Goal: Complete application form

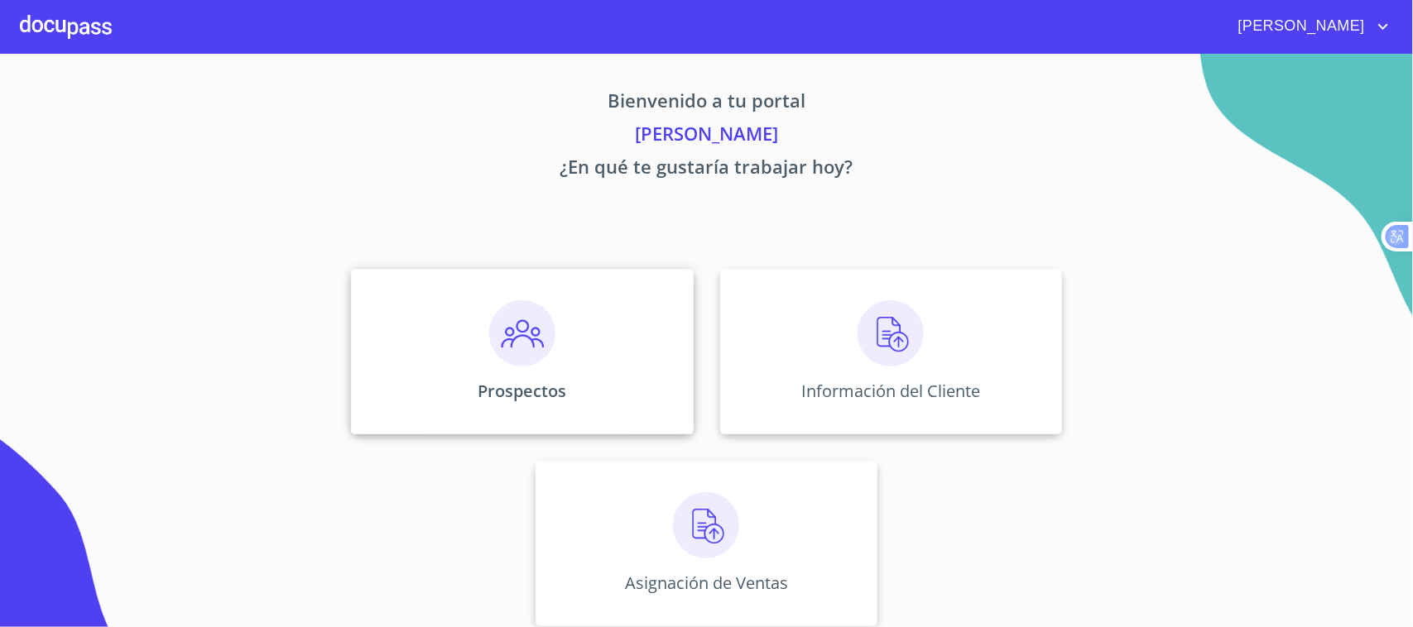
click at [522, 369] on div "Prospectos" at bounding box center [522, 352] width 342 height 166
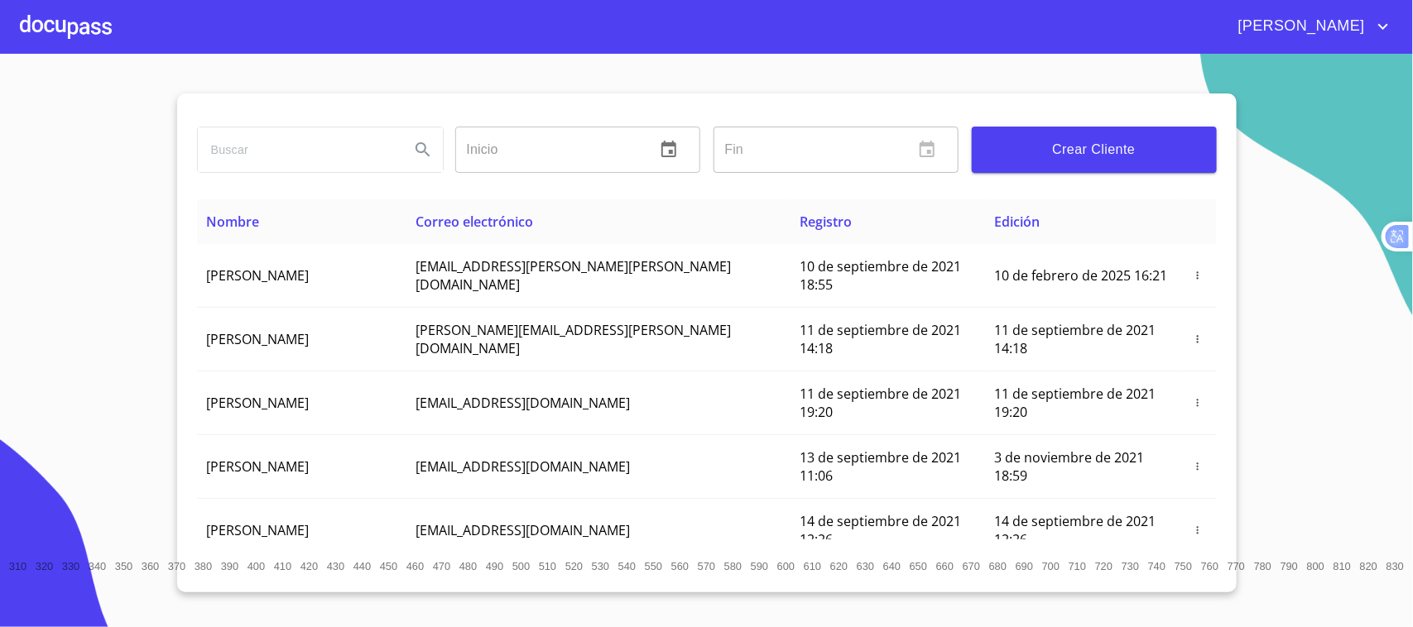
click at [1068, 142] on span "Crear Cliente" at bounding box center [1094, 149] width 218 height 23
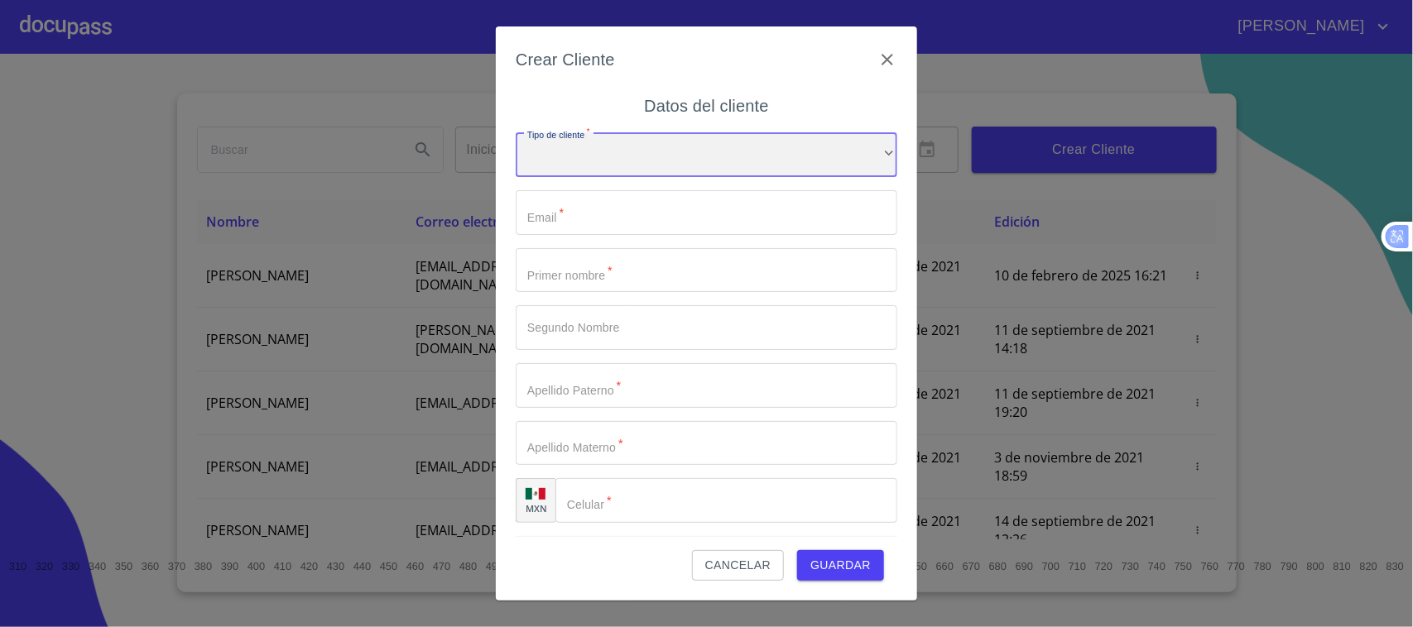
click at [675, 175] on div "​" at bounding box center [706, 154] width 381 height 45
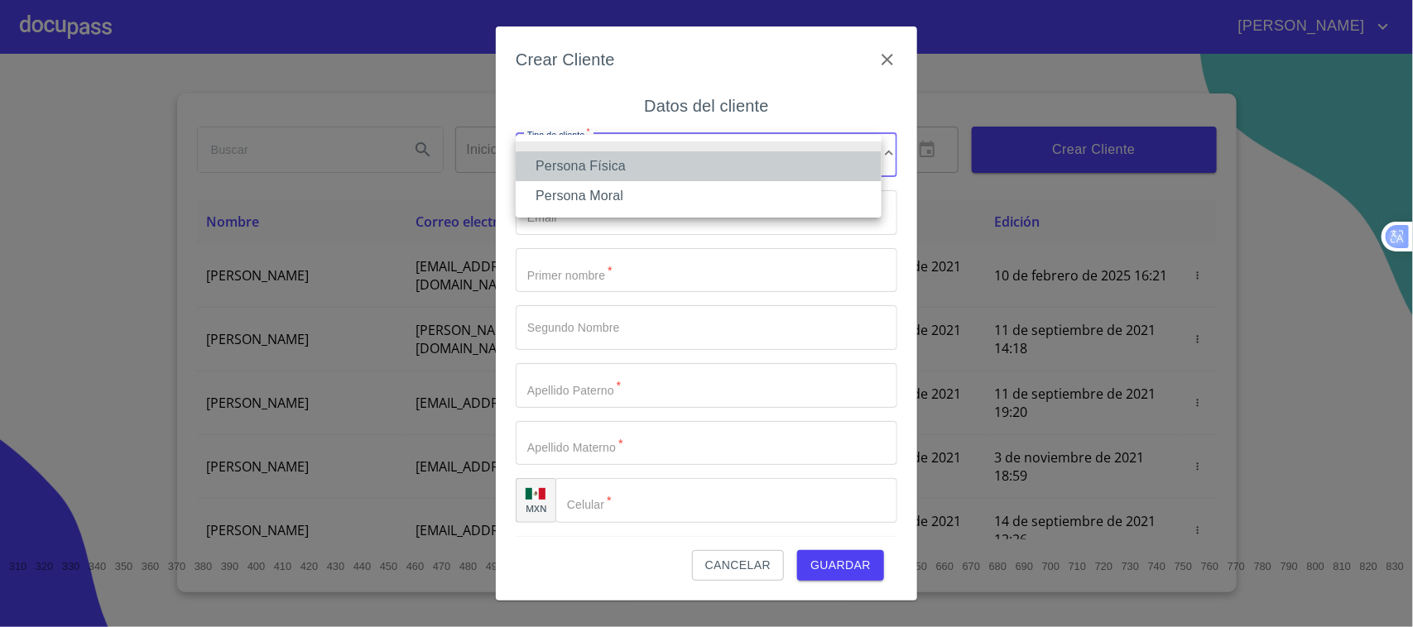
click at [650, 167] on li "Persona Física" at bounding box center [699, 166] width 366 height 30
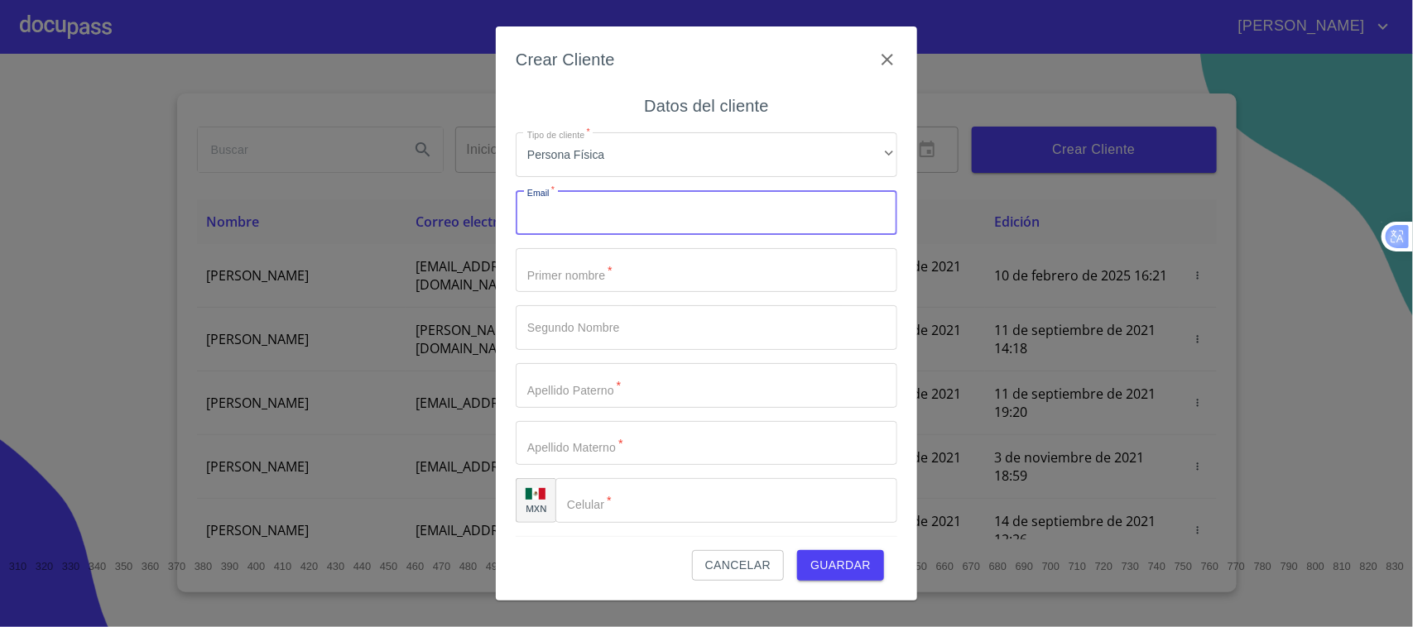
click at [630, 223] on input "Tipo de cliente   *" at bounding box center [706, 212] width 381 height 45
type input "[EMAIL_ADDRESS][DOMAIN_NAME]"
type input "AUDOLINA"
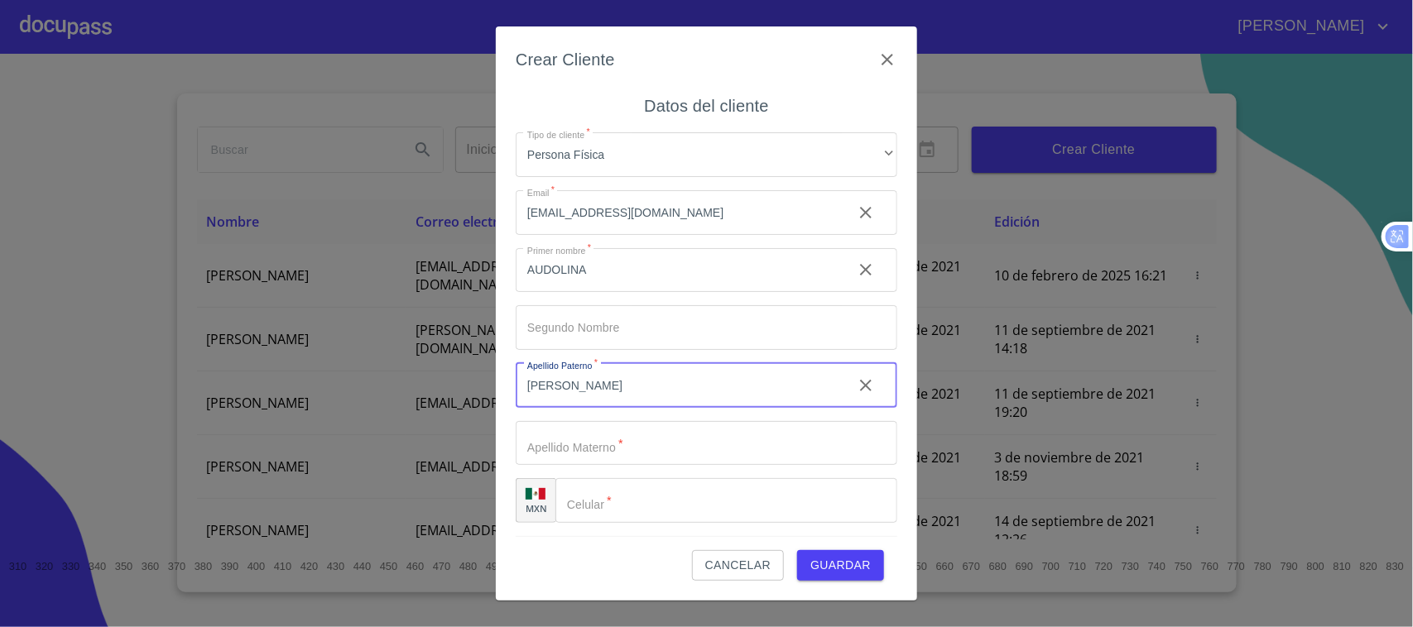
type input "[PERSON_NAME]"
type input "FLORES"
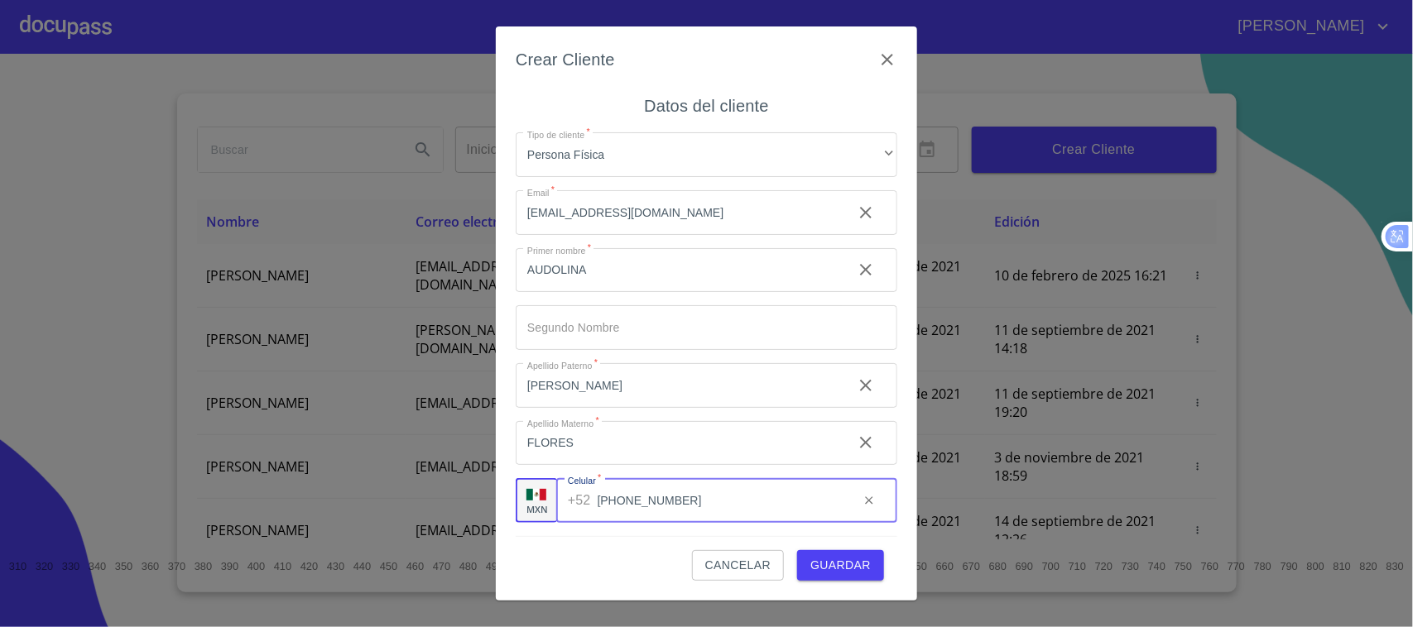
type input "[PHONE_NUMBER]"
click at [842, 559] on span "Guardar" at bounding box center [840, 565] width 60 height 21
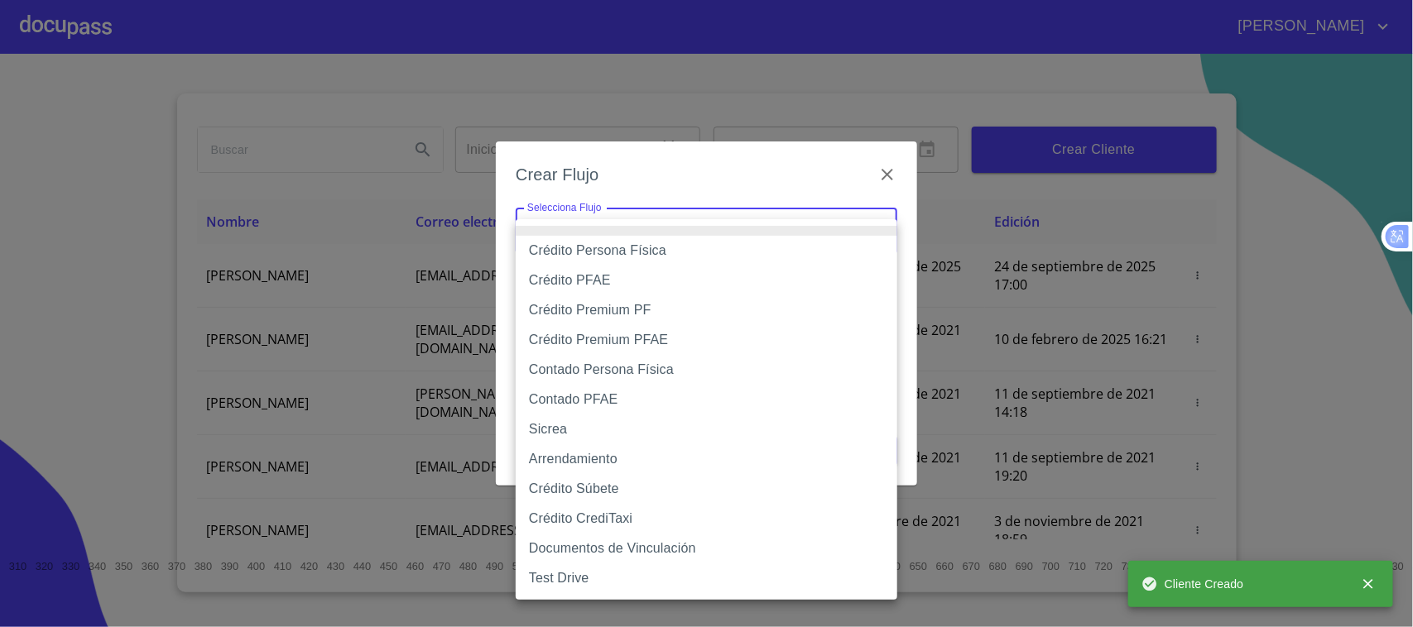
click at [617, 233] on body "Valente Inicio ​ Fin ​ Crear Cliente Nombre Correo electrónico Registro Edición…" at bounding box center [706, 313] width 1413 height 627
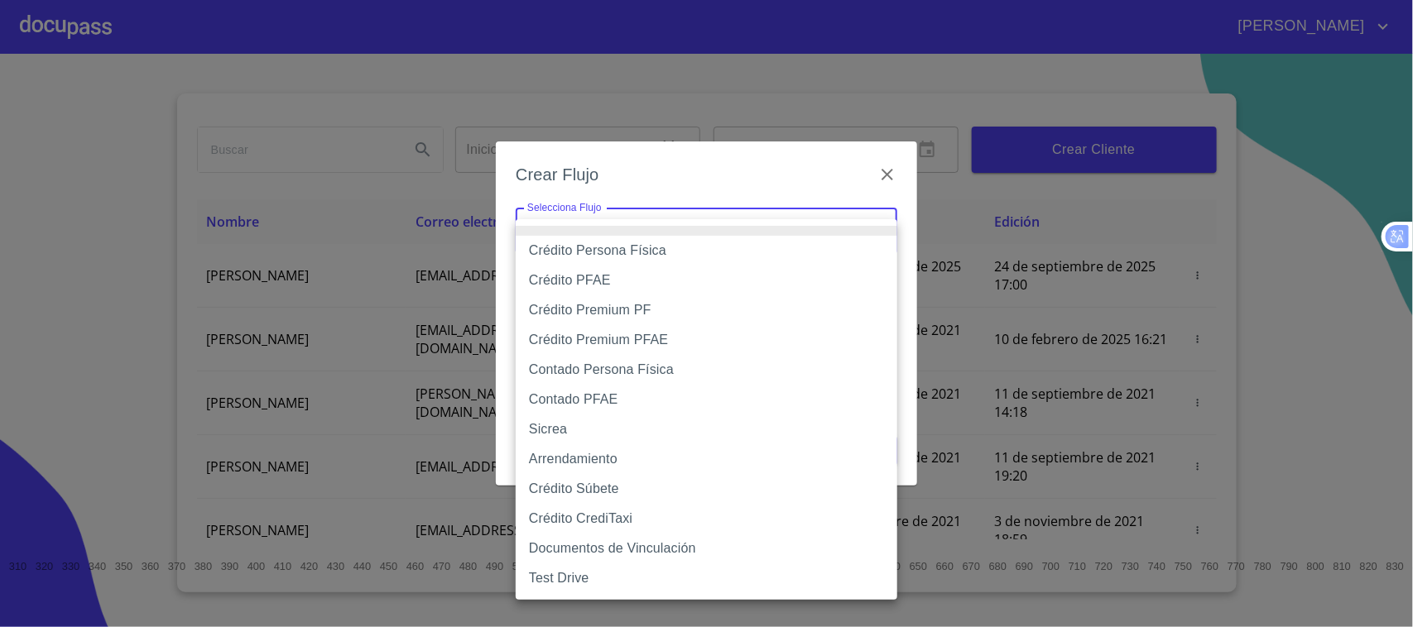
click at [631, 372] on li "Contado Persona Física" at bounding box center [706, 370] width 381 height 30
type input "60bf975b0d9865ccc2471536"
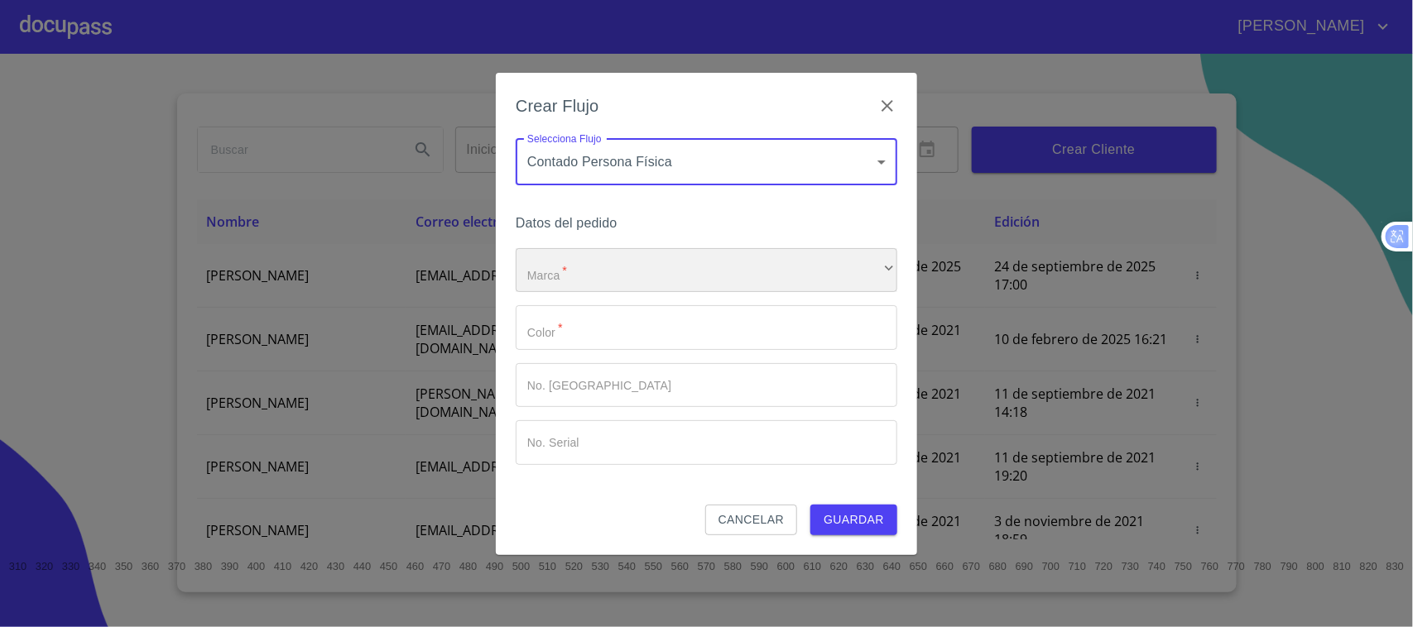
click at [667, 271] on div "​" at bounding box center [706, 270] width 381 height 45
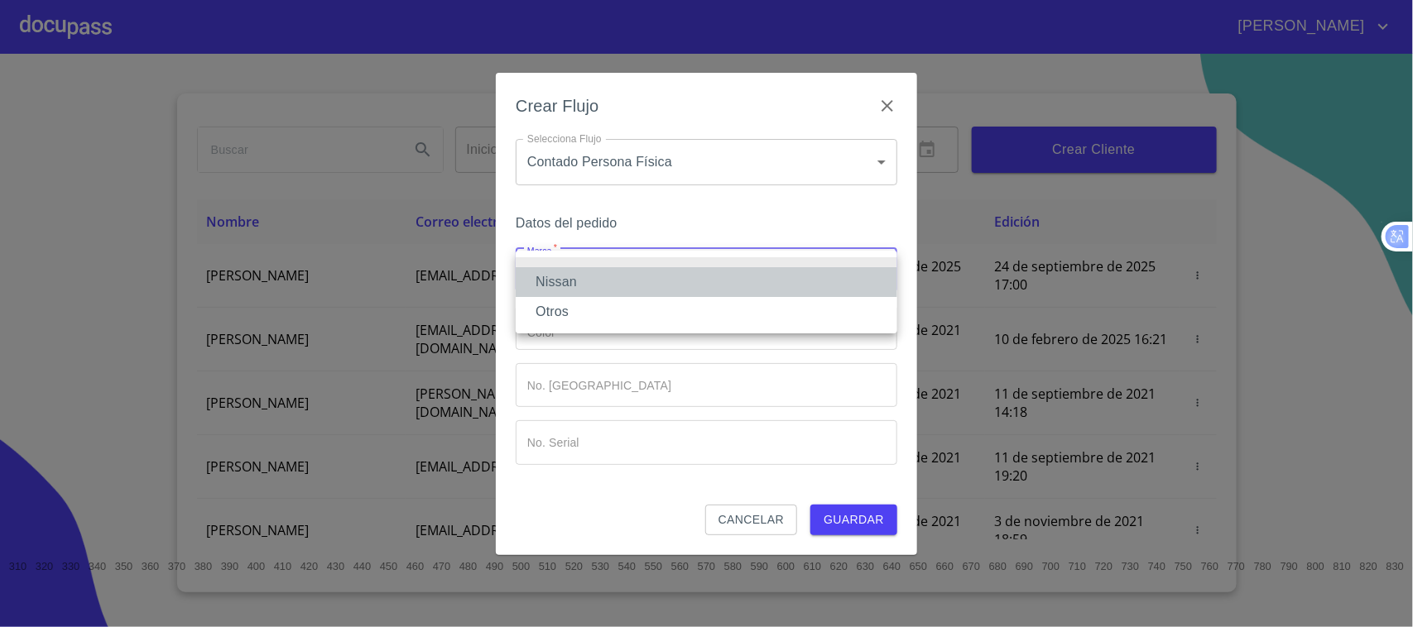
click at [597, 290] on li "Nissan" at bounding box center [706, 282] width 381 height 30
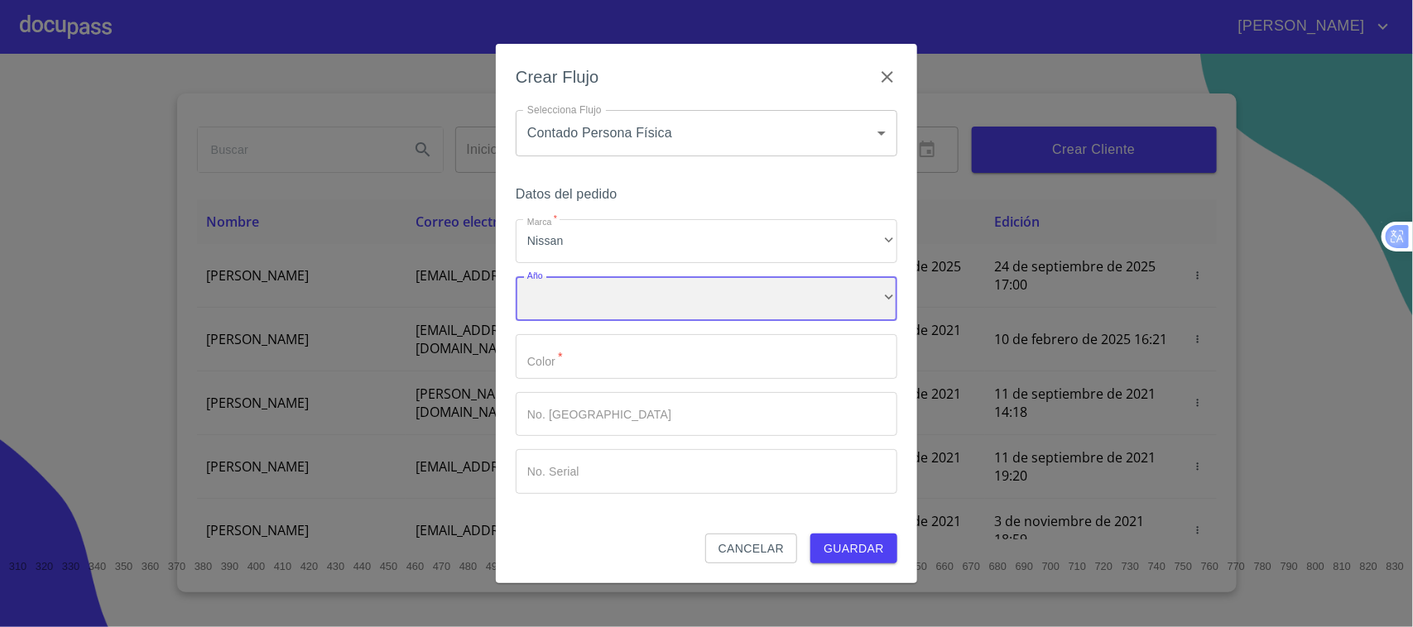
drag, startPoint x: 593, startPoint y: 291, endPoint x: 590, endPoint y: 302, distance: 11.0
click at [590, 302] on div "​" at bounding box center [706, 298] width 381 height 45
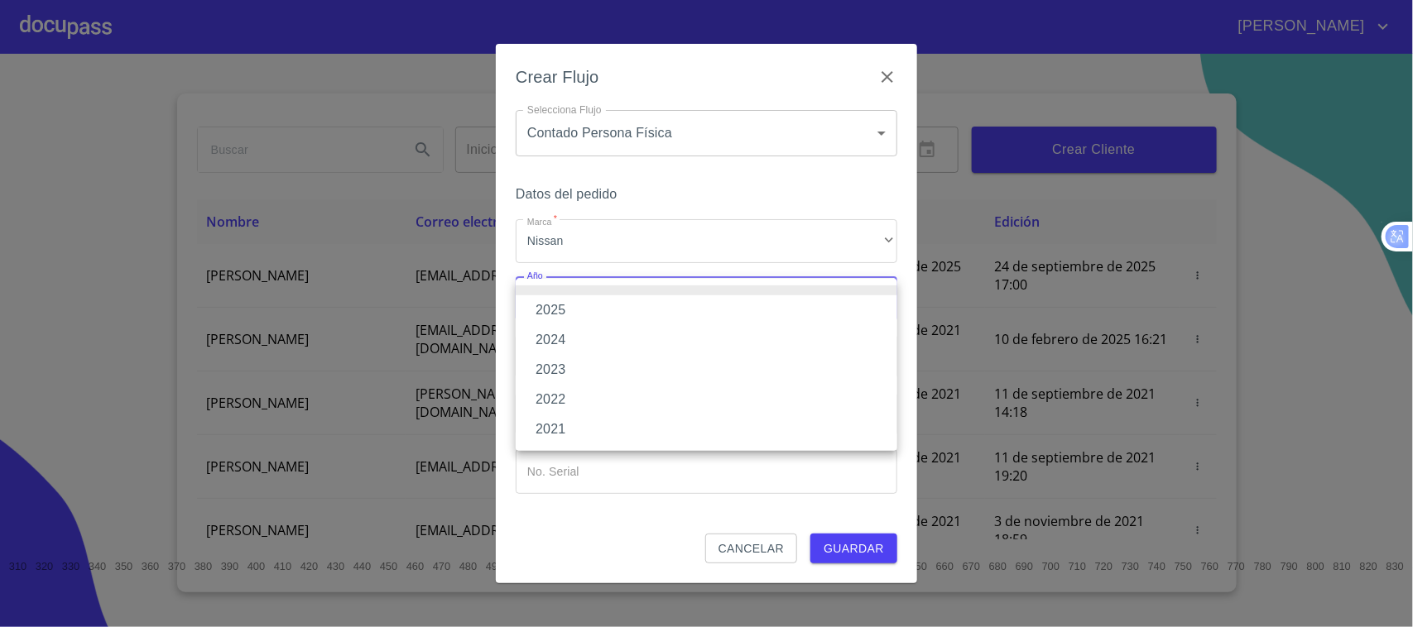
click at [577, 343] on li "2024" at bounding box center [706, 340] width 381 height 30
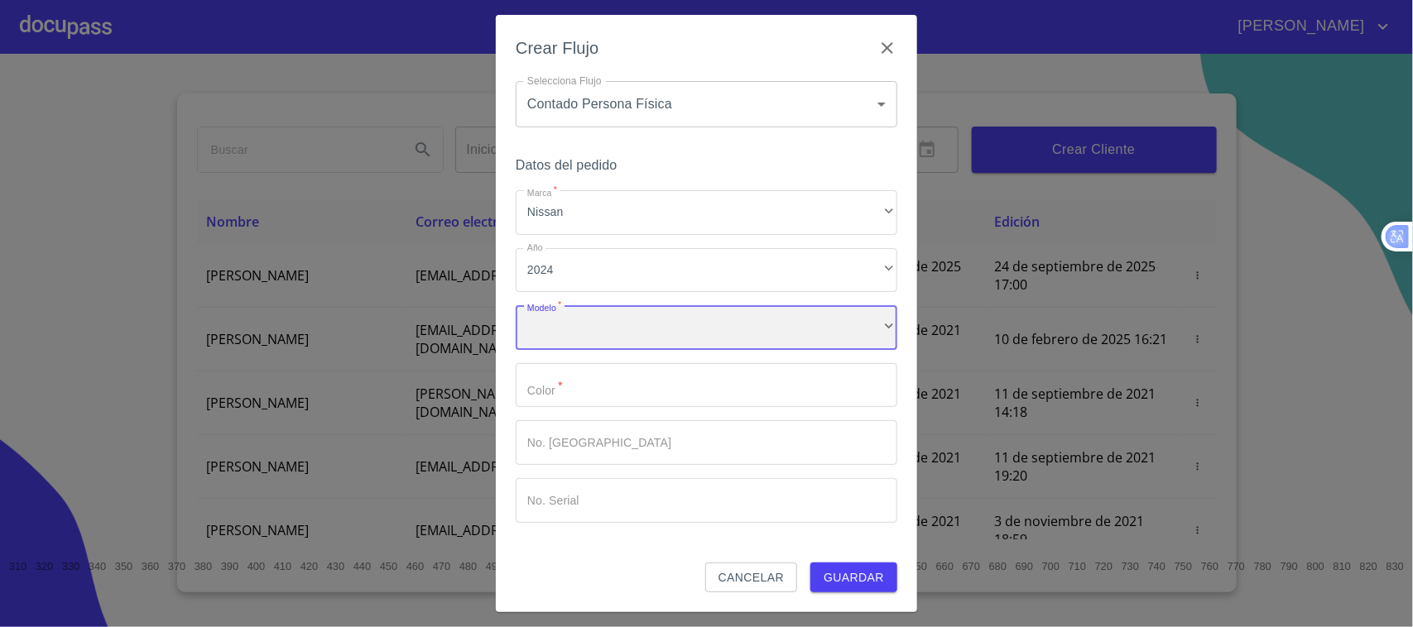
click at [581, 340] on div "​" at bounding box center [706, 327] width 381 height 45
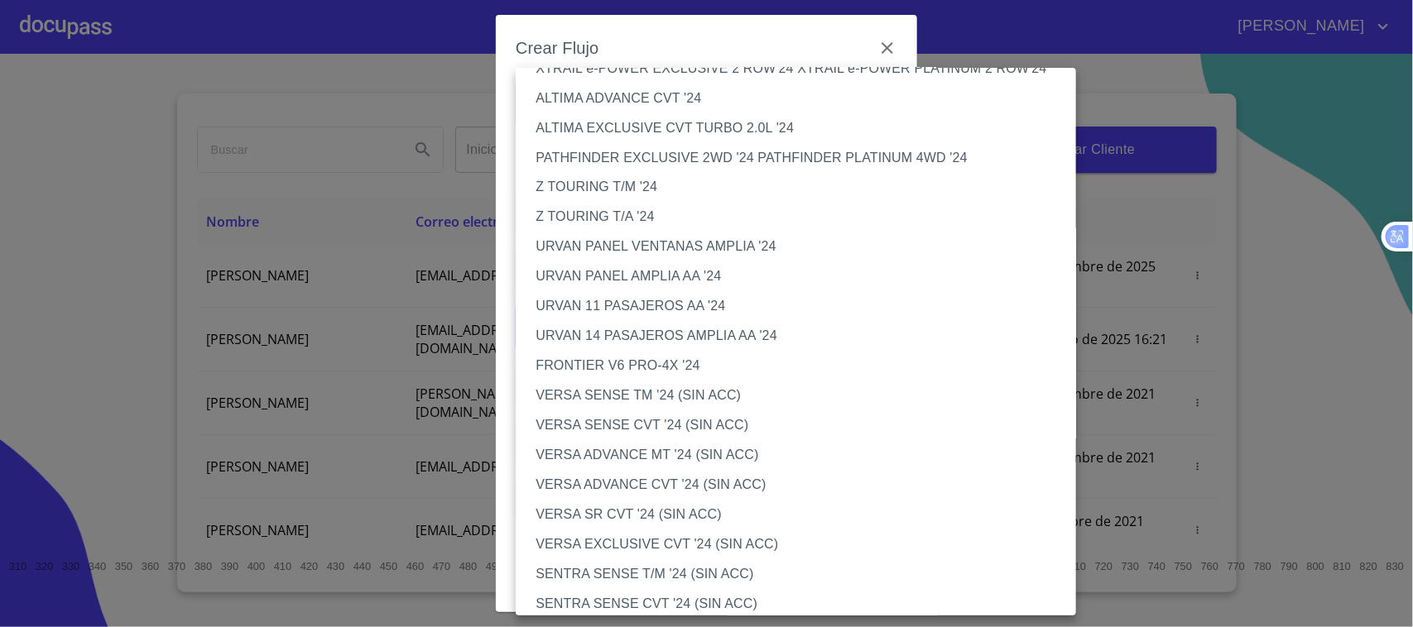
scroll to position [1327, 0]
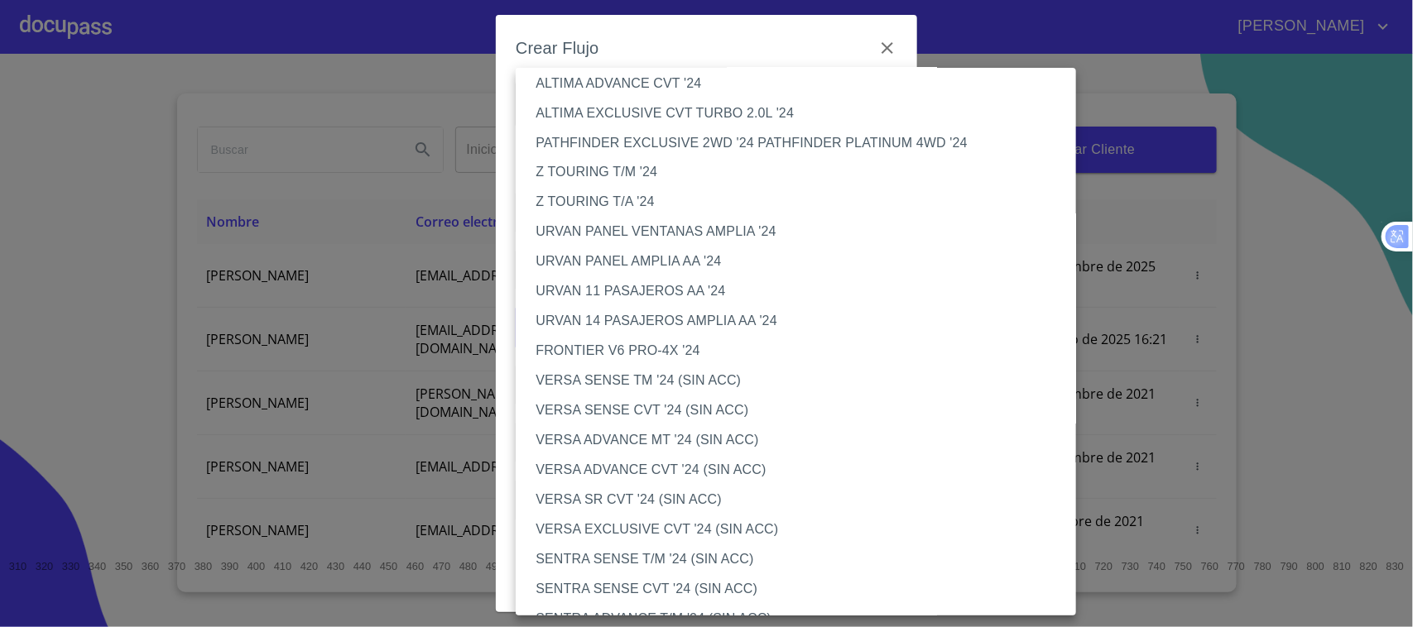
click at [716, 321] on li "URVAN 14 PASAJEROS AMPLIA AA '24" at bounding box center [803, 322] width 575 height 30
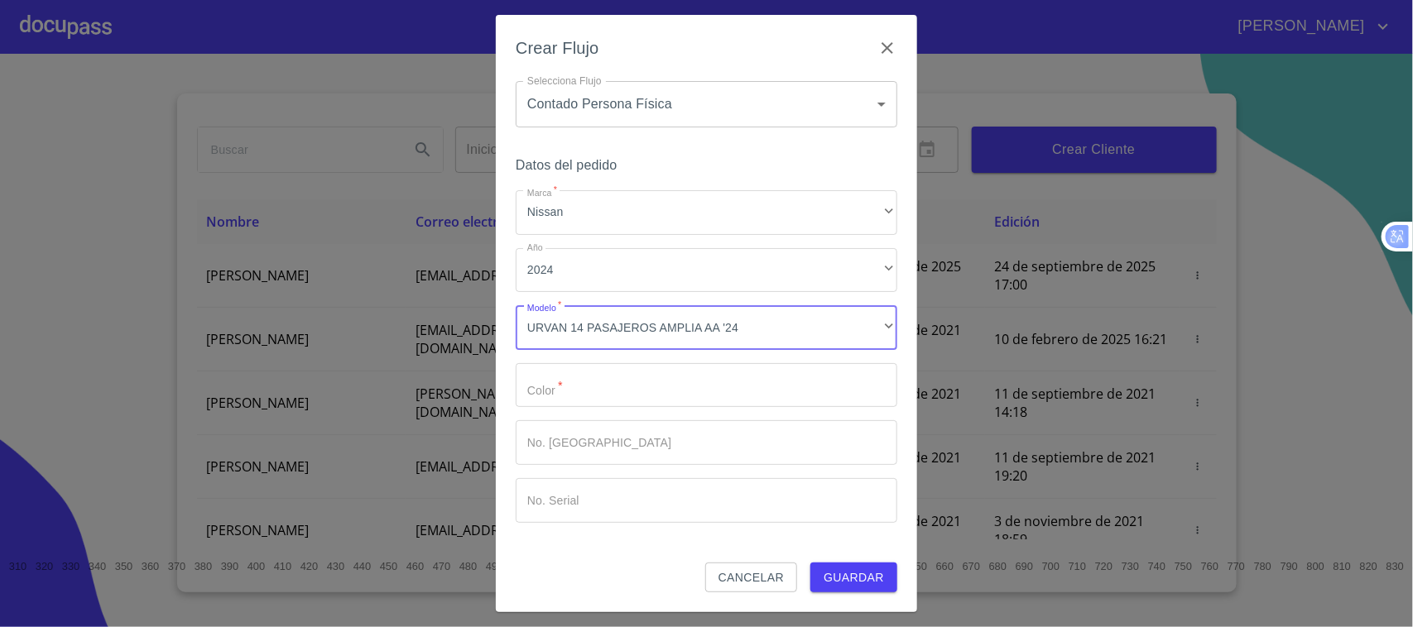
click at [613, 378] on input "Marca   *" at bounding box center [706, 385] width 381 height 45
type input "BLANCO"
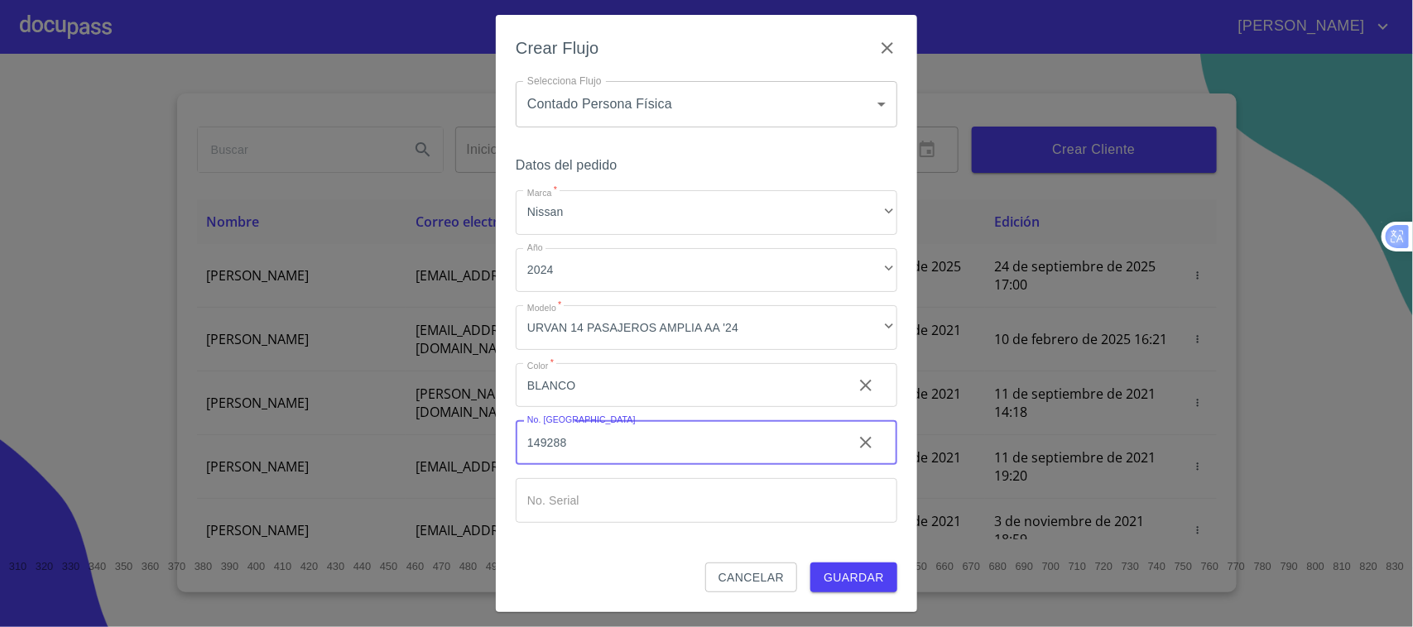
type input "149288"
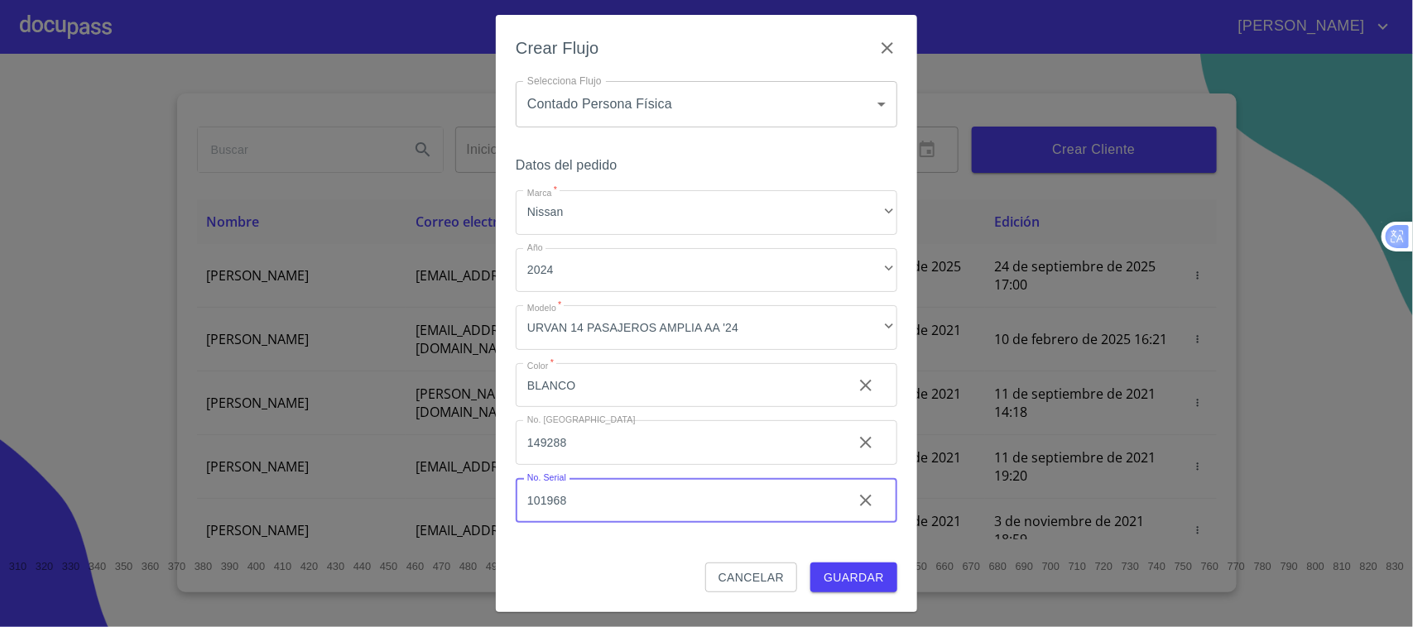
type input "101968"
click at [845, 582] on span "Guardar" at bounding box center [853, 578] width 60 height 21
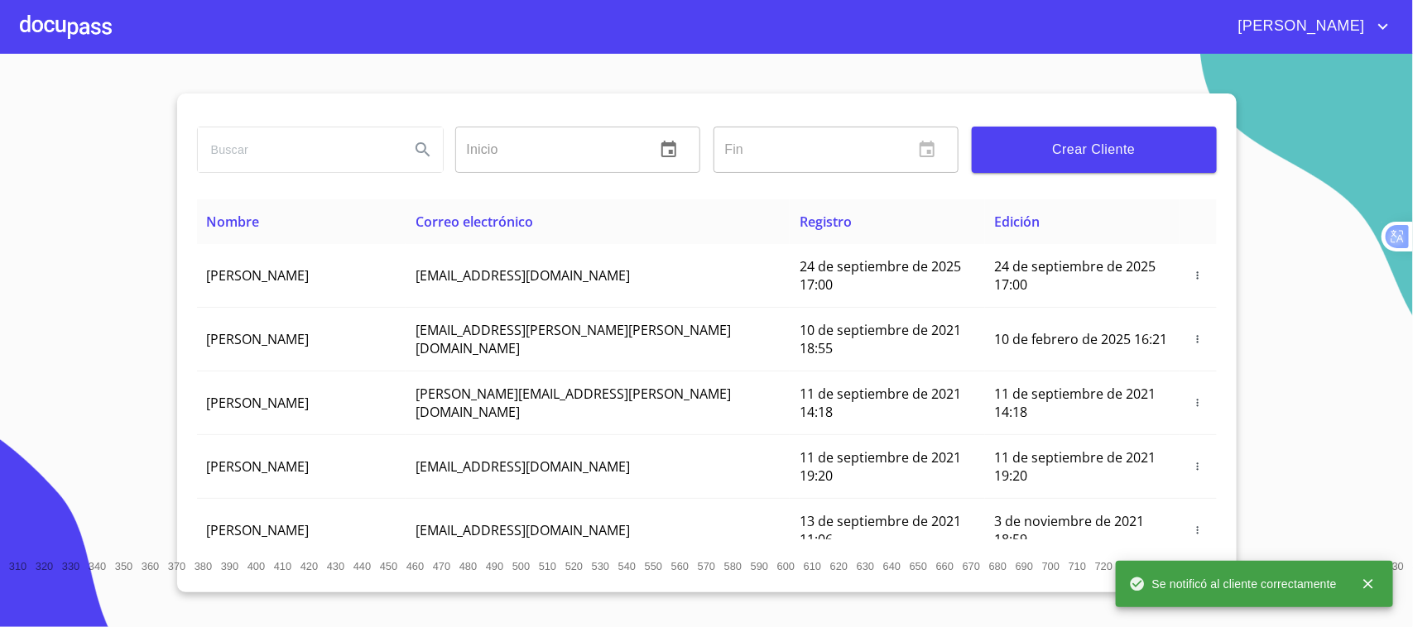
click at [92, 26] on div at bounding box center [66, 26] width 92 height 53
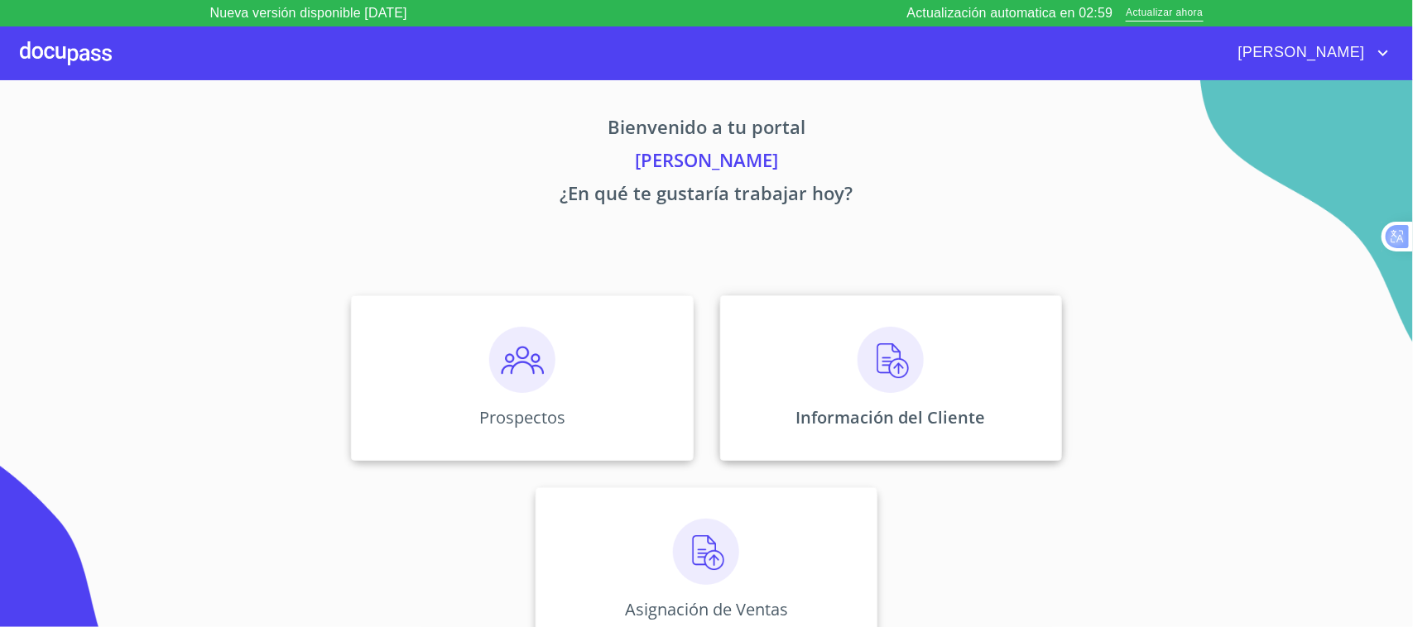
click at [958, 410] on p "Información del Cliente" at bounding box center [891, 417] width 190 height 22
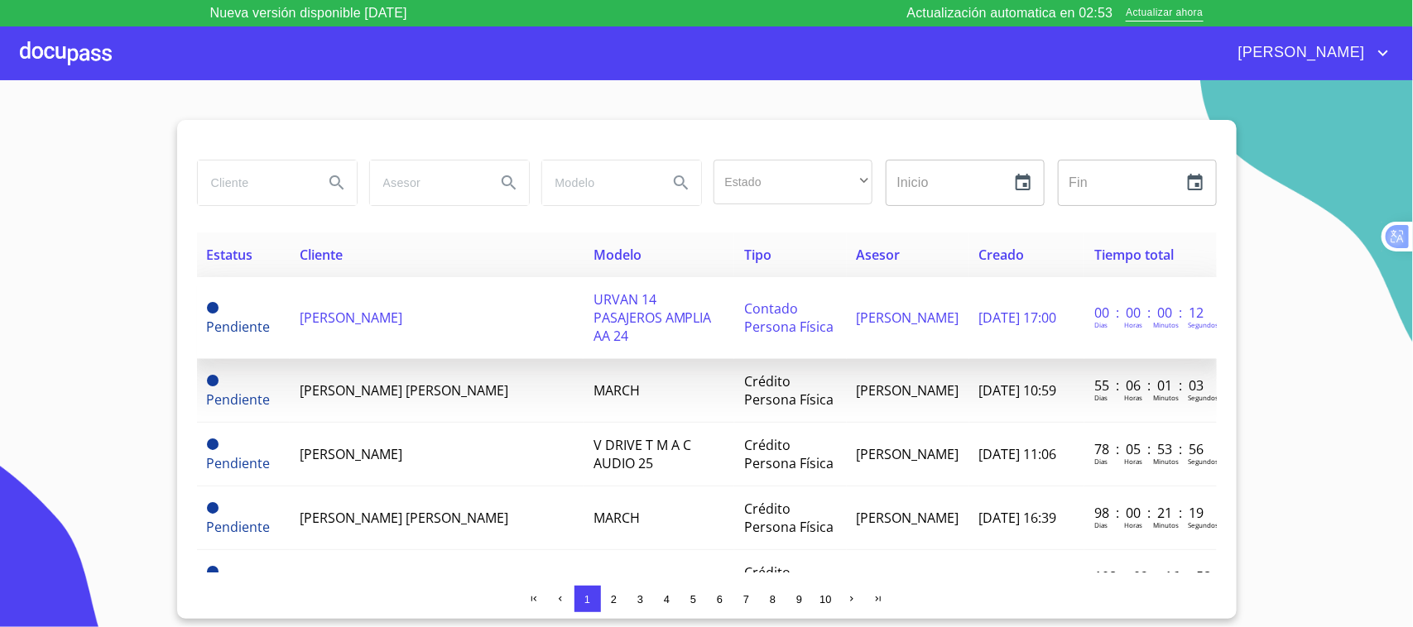
click at [453, 321] on td "[PERSON_NAME]" at bounding box center [436, 318] width 293 height 82
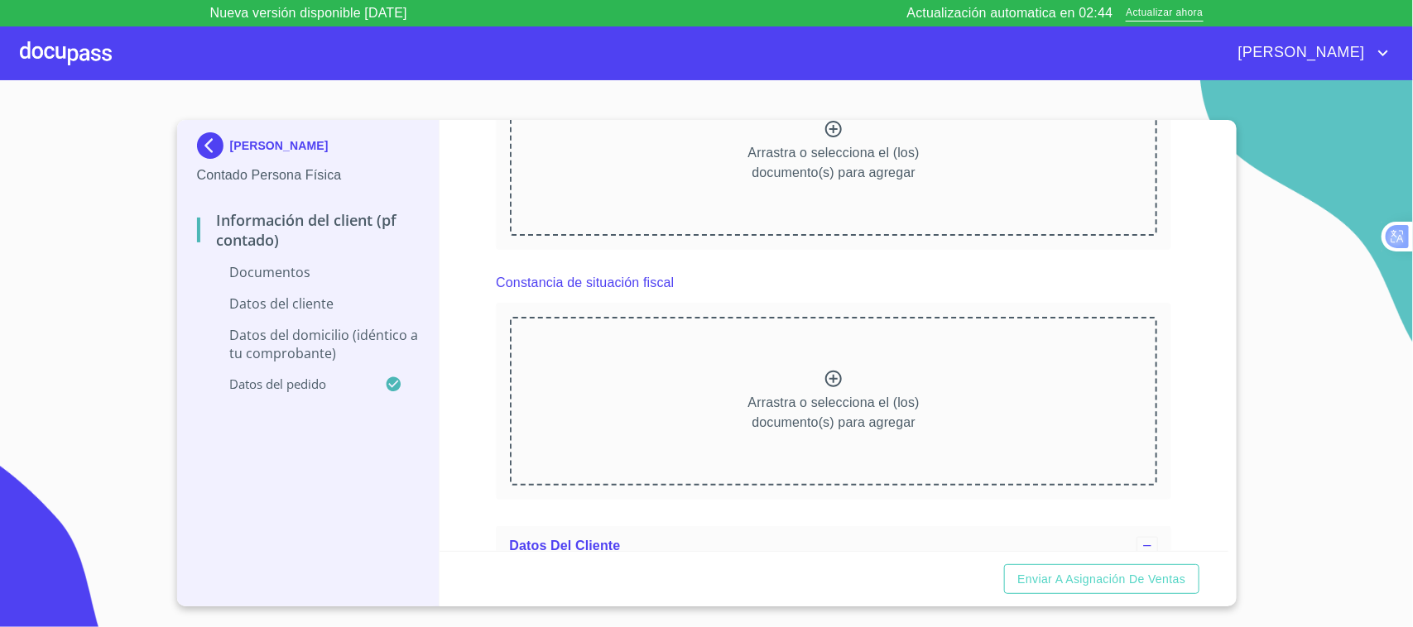
scroll to position [775, 0]
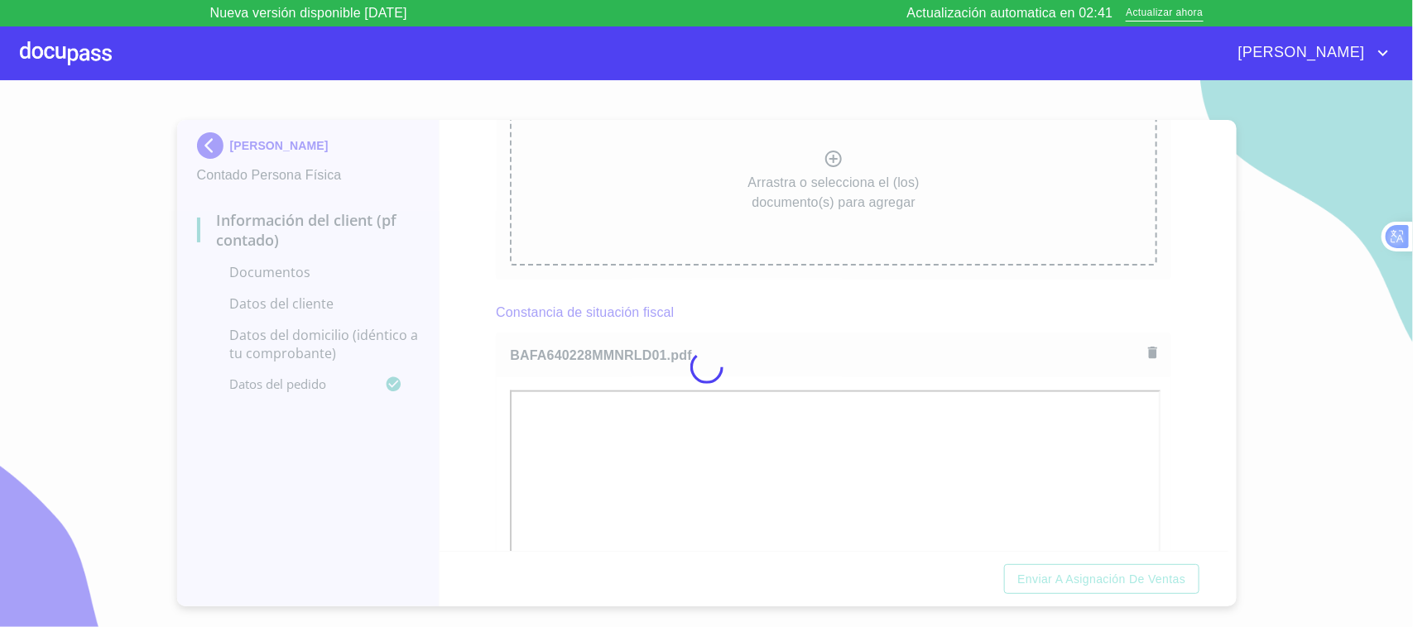
click at [1160, 362] on div at bounding box center [706, 366] width 1413 height 573
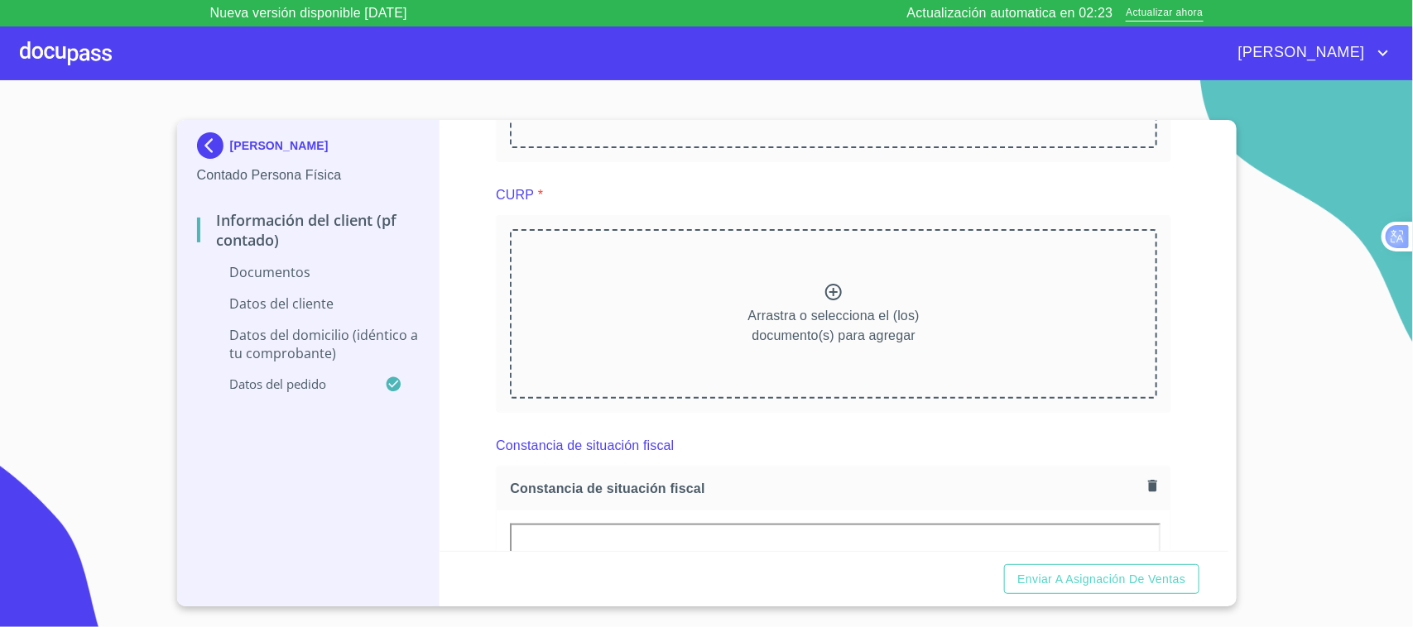
scroll to position [607, 0]
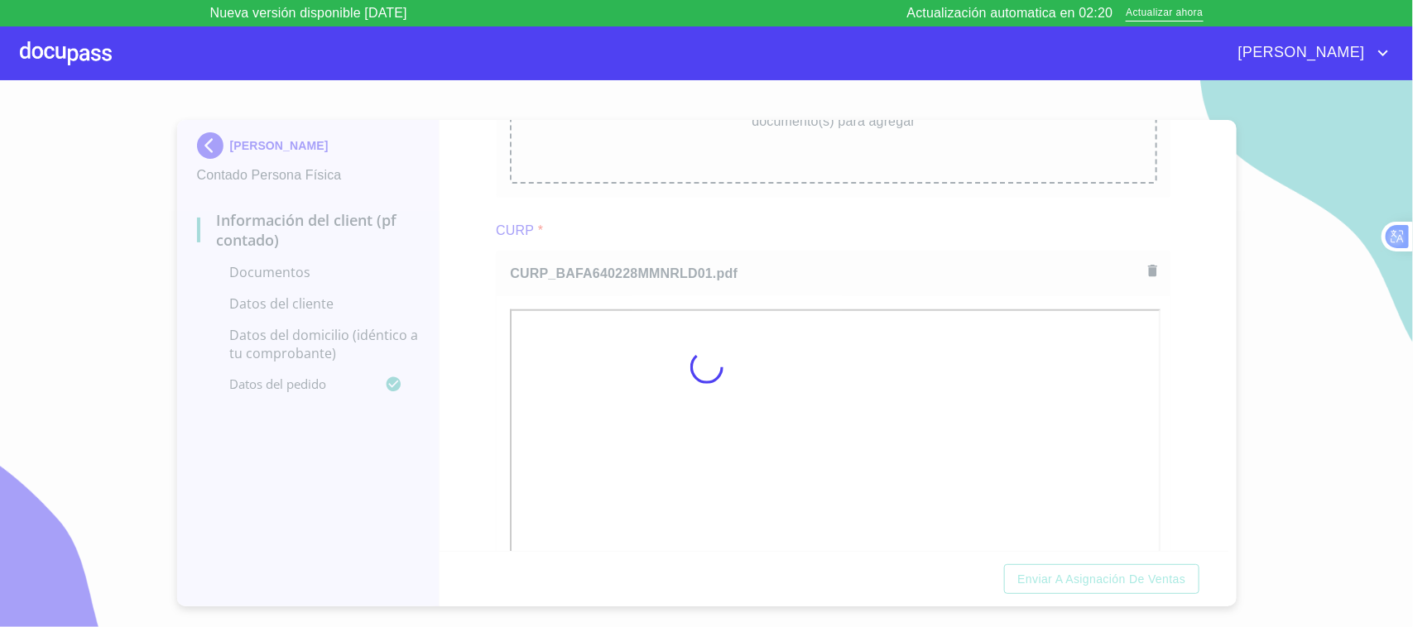
drag, startPoint x: 1171, startPoint y: 300, endPoint x: 1209, endPoint y: 271, distance: 47.8
click at [1175, 298] on div at bounding box center [706, 366] width 1413 height 573
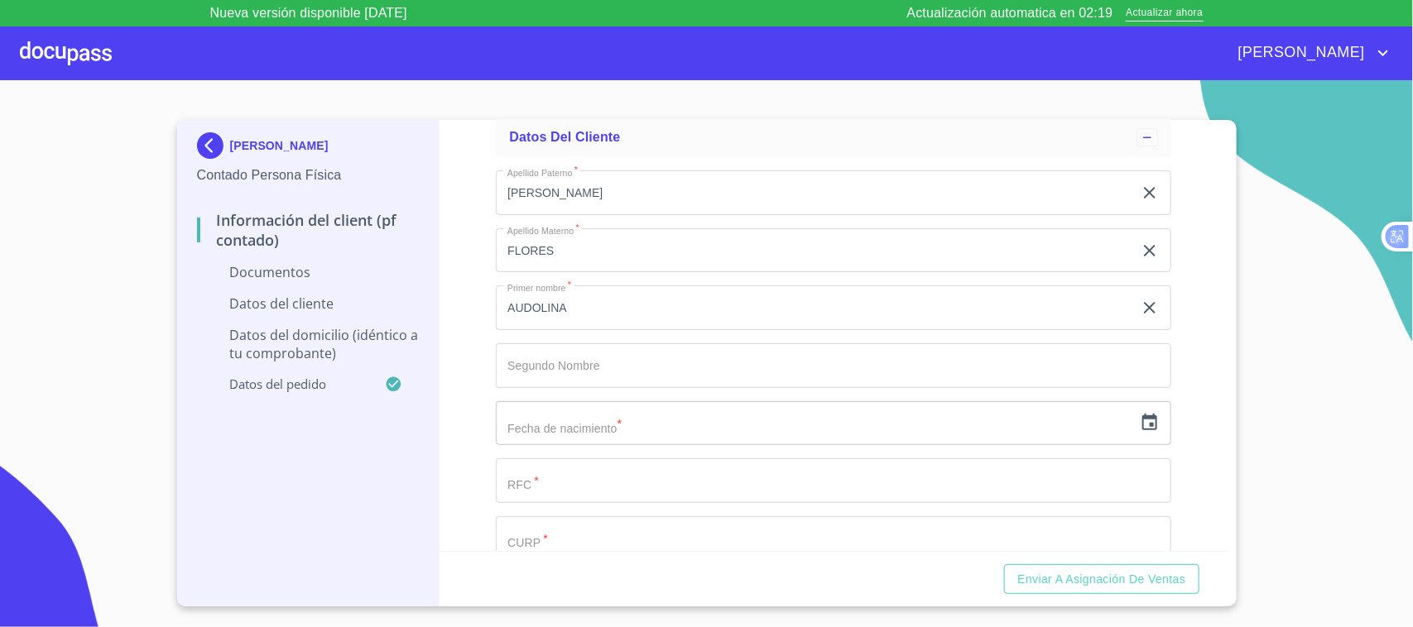
scroll to position [2236, 0]
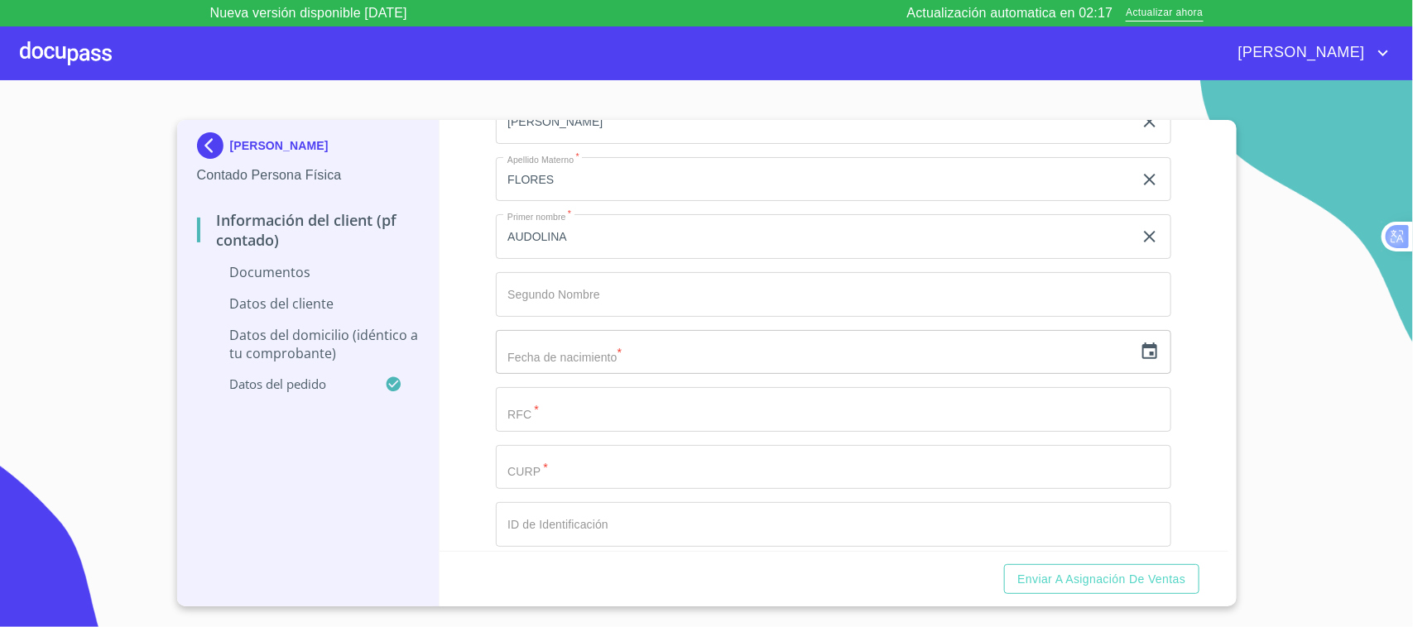
click at [598, 476] on input "Documento de identificación.   *" at bounding box center [833, 467] width 675 height 45
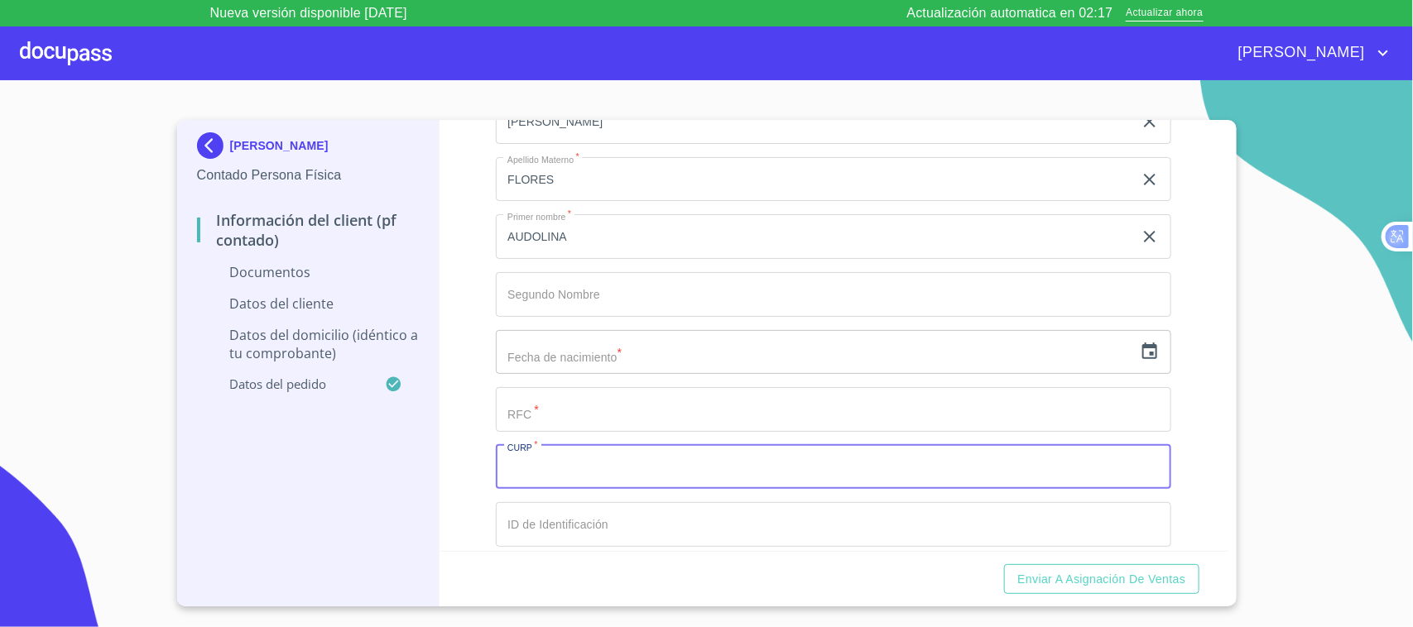
paste input "BAFA640228MMNRLD01"
type input "BAFA640228MMNRLD01"
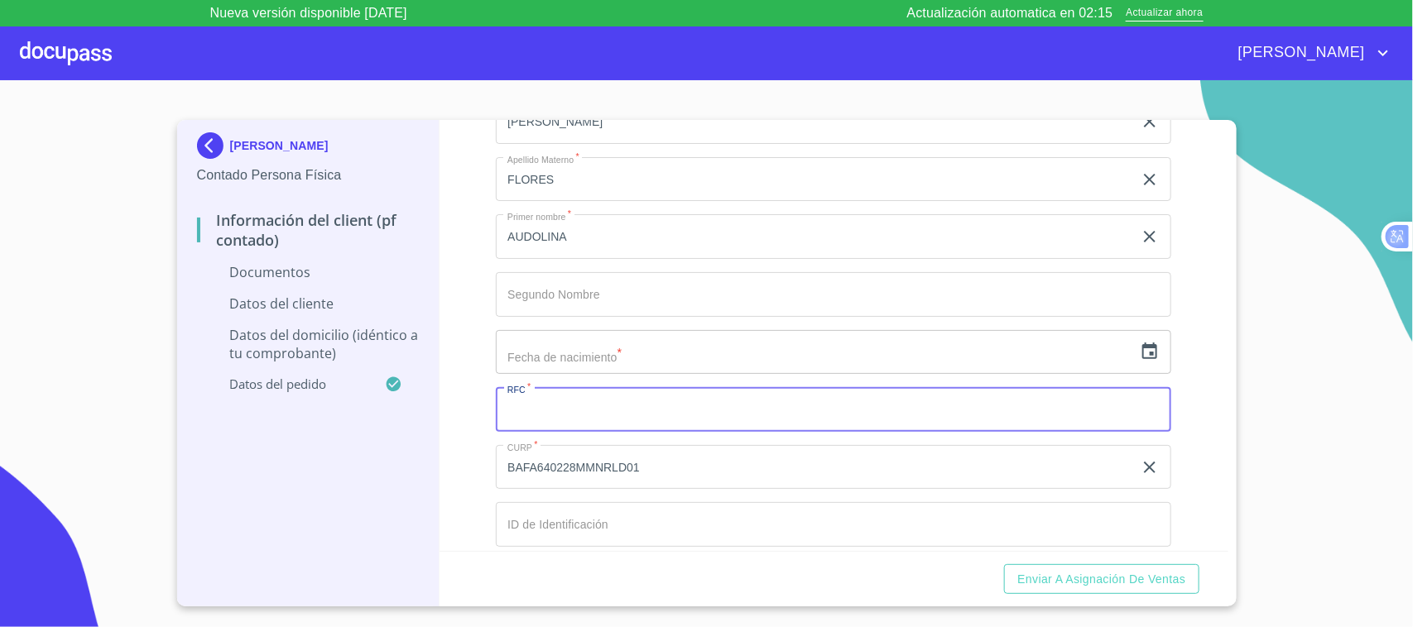
click at [672, 405] on input "Documento de identificación.   *" at bounding box center [833, 409] width 675 height 45
paste input "BAFA640228MMNRLD01"
type input "BAFA640228V9A"
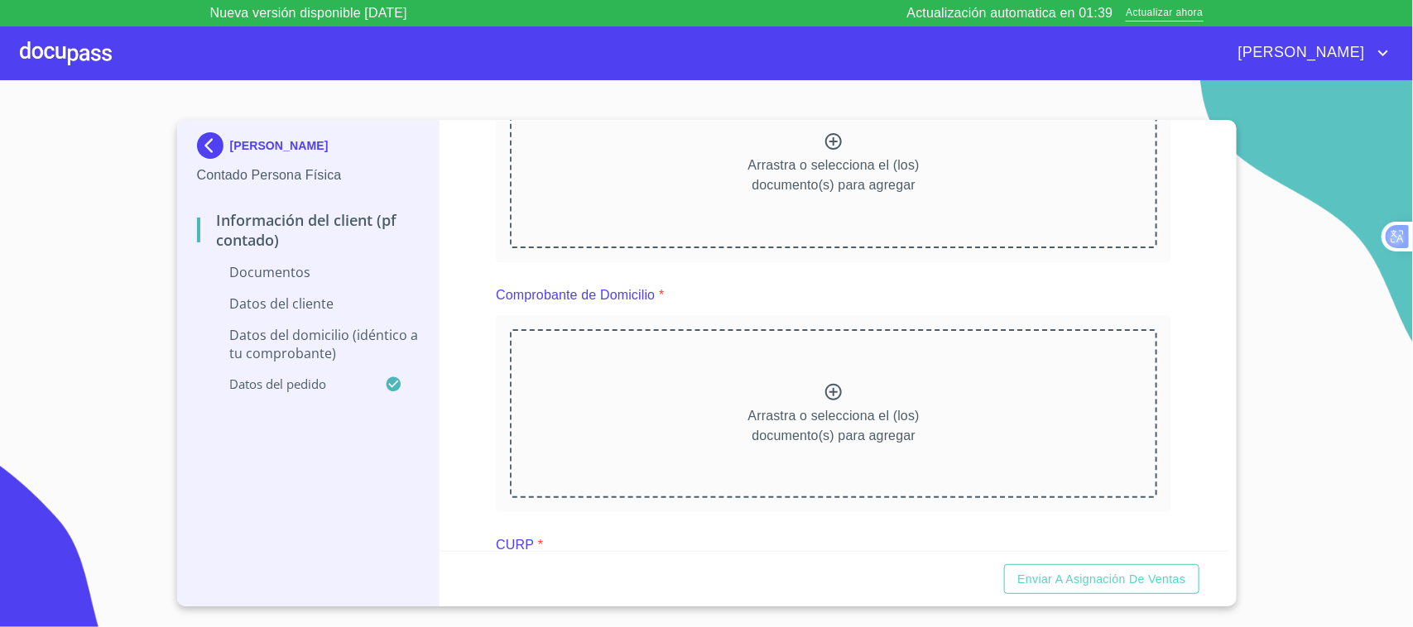
scroll to position [283, 0]
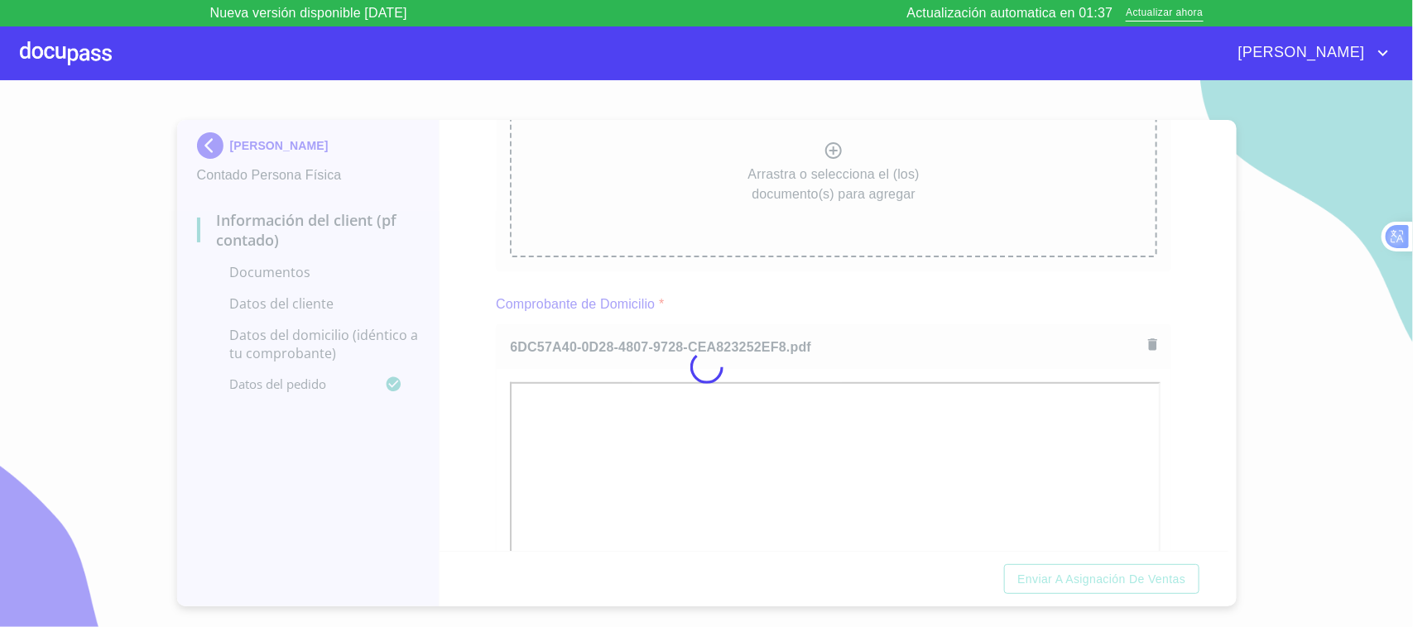
click at [869, 279] on div at bounding box center [706, 366] width 1413 height 573
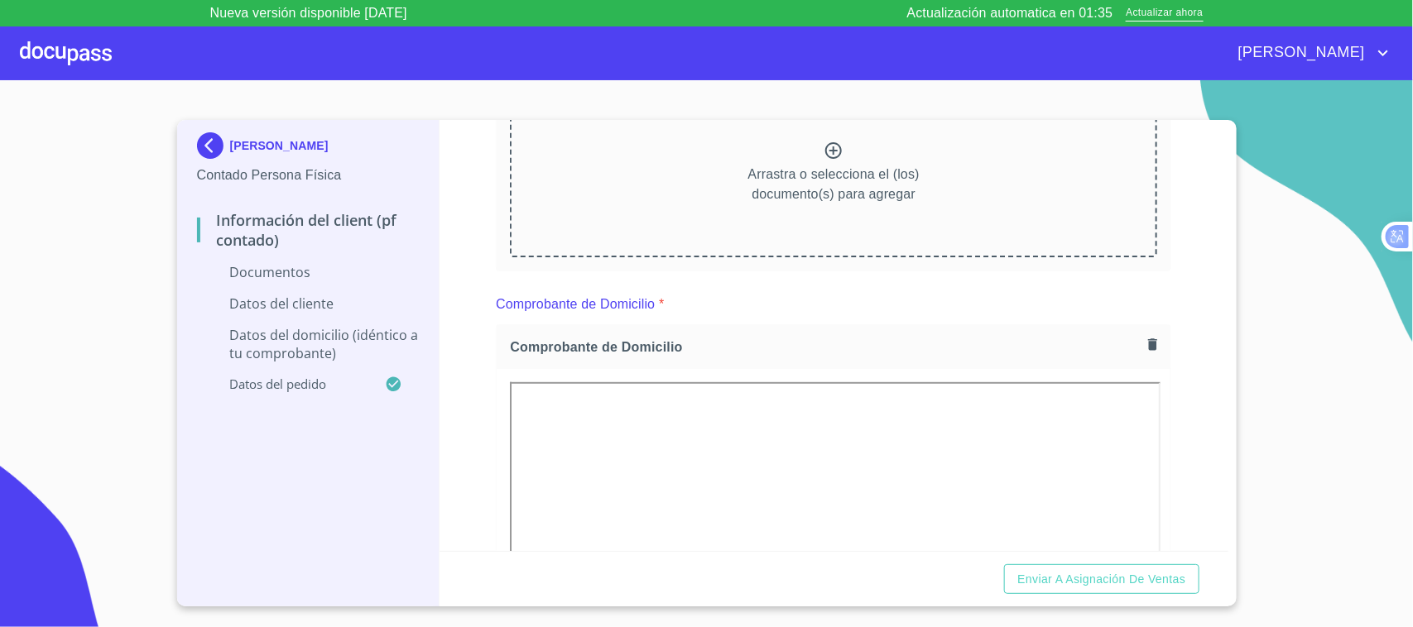
scroll to position [43, 0]
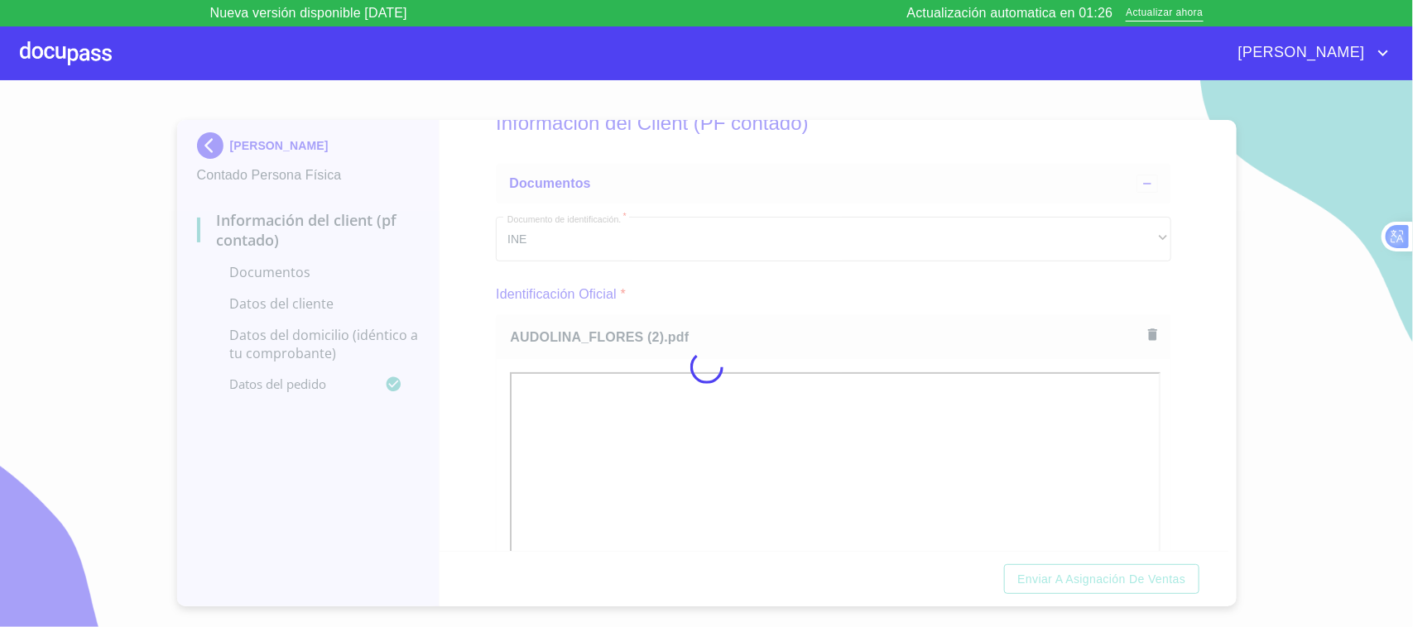
click at [789, 304] on div at bounding box center [706, 366] width 1413 height 573
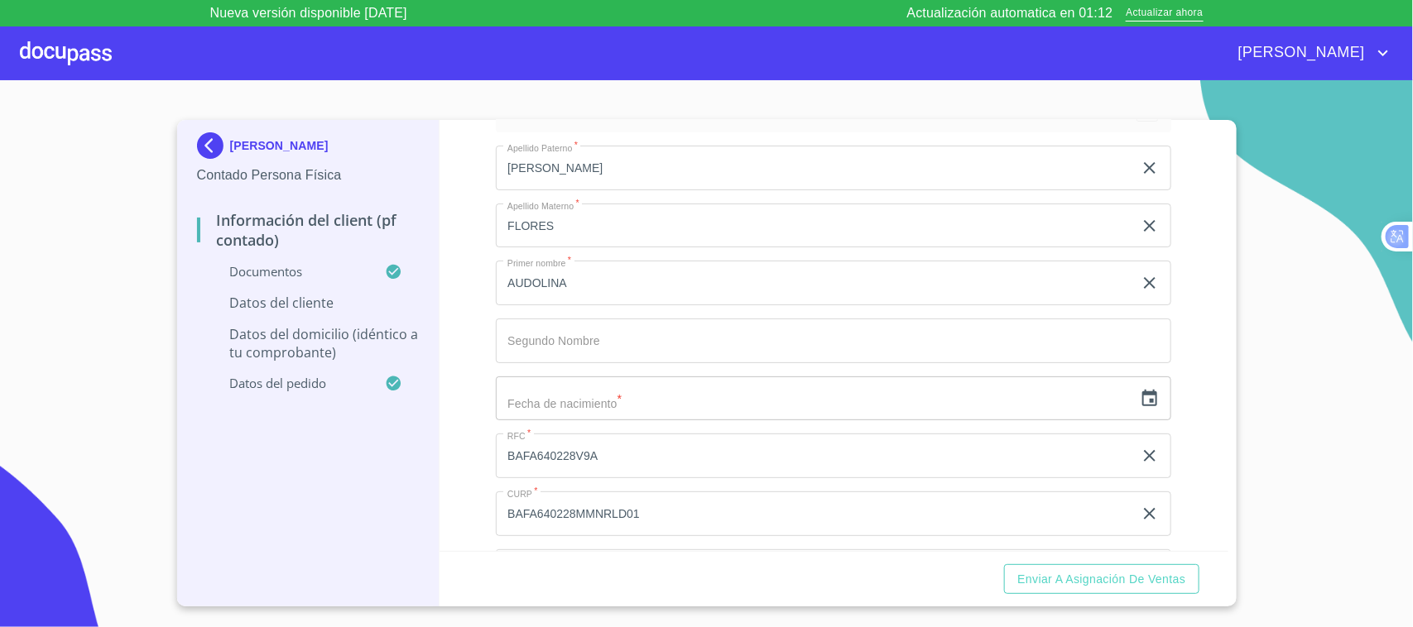
scroll to position [3241, 0]
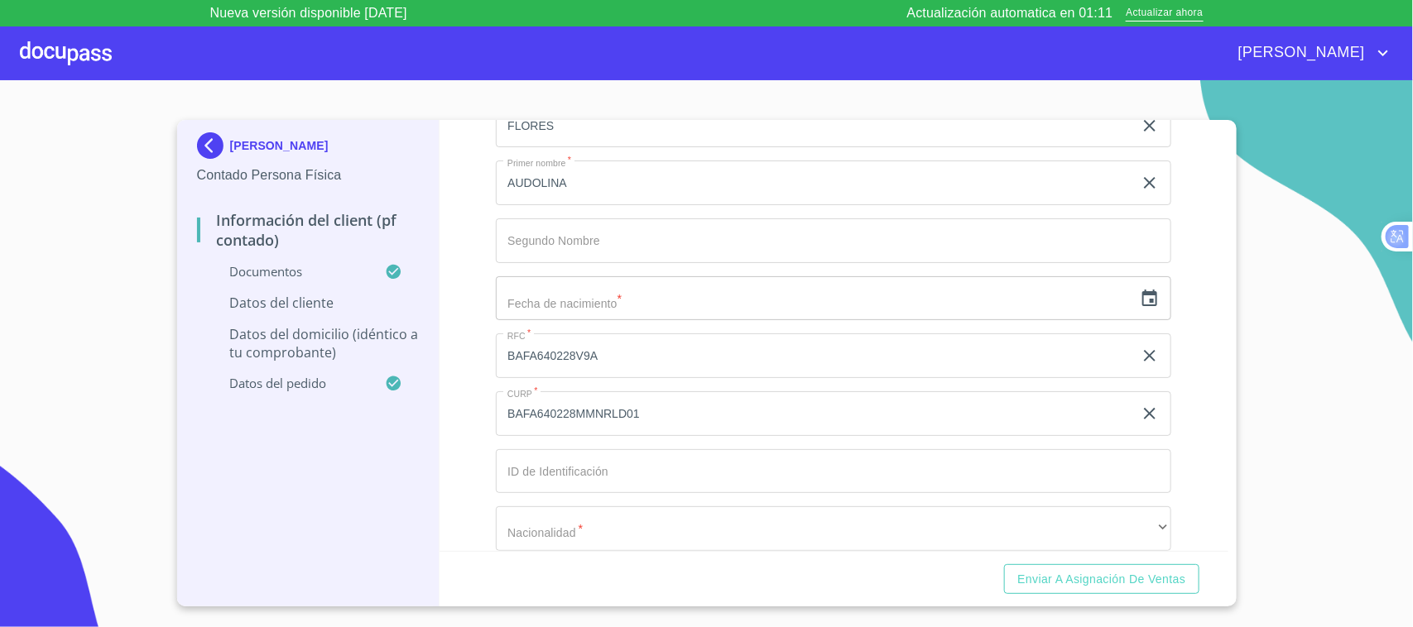
click at [597, 464] on input "Documento de identificación.   *" at bounding box center [833, 471] width 675 height 45
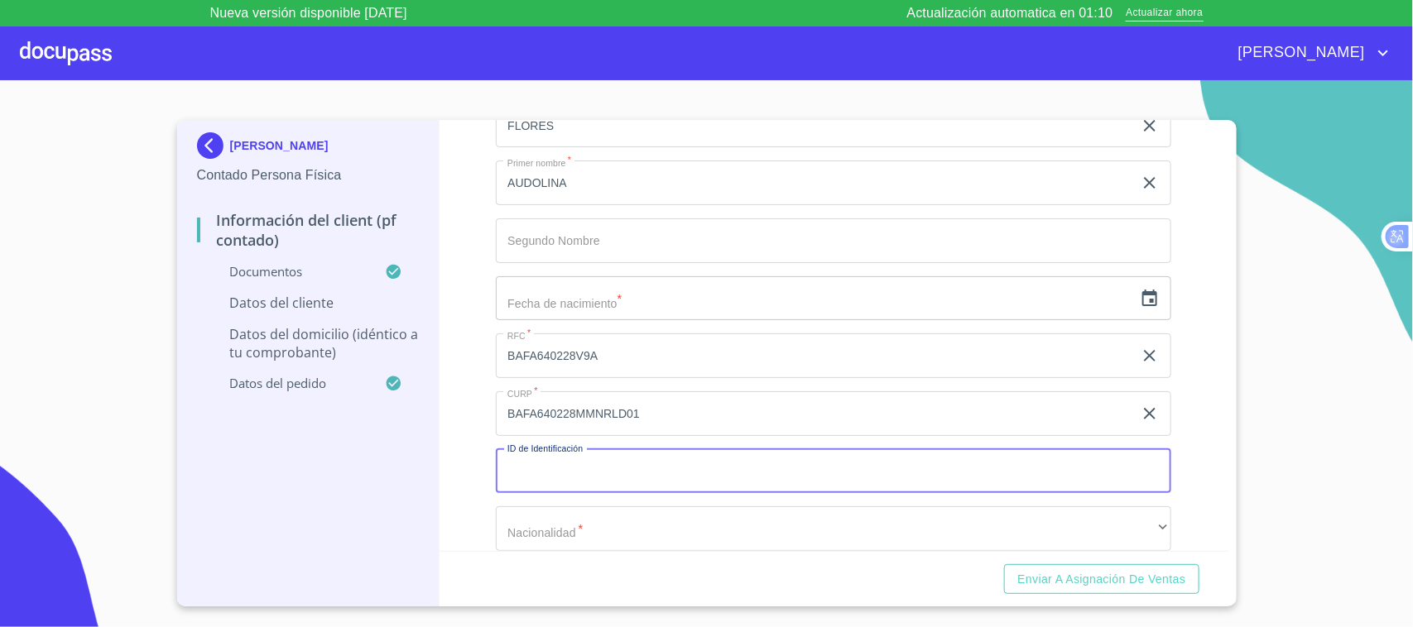
paste input "1321695214"
type input "1321695214"
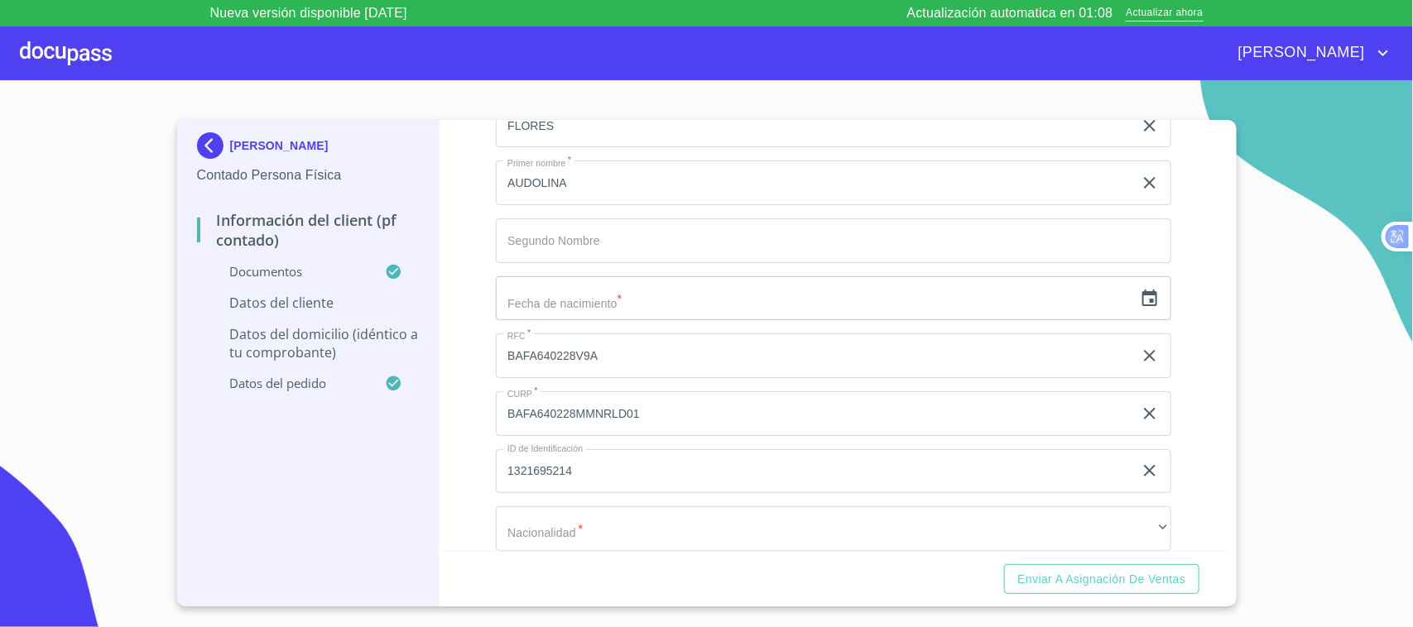
click at [1123, 296] on div "​" at bounding box center [833, 298] width 675 height 45
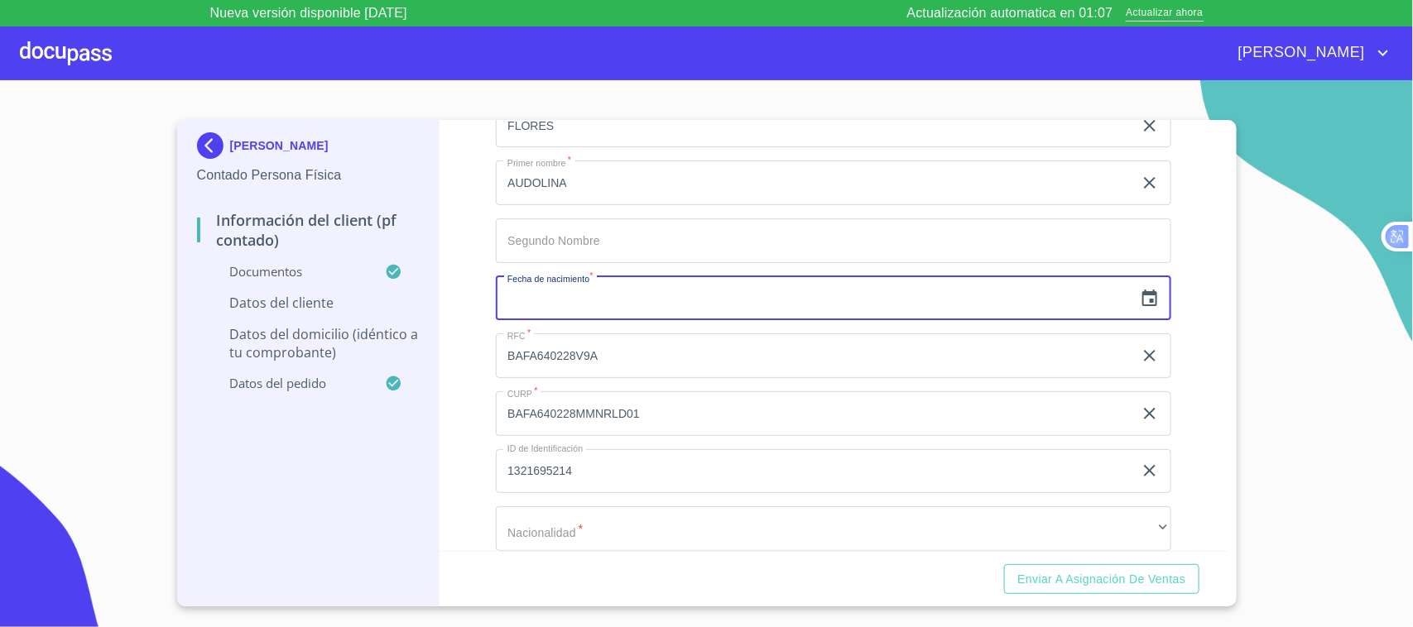
click at [1142, 299] on icon "button" at bounding box center [1149, 298] width 15 height 17
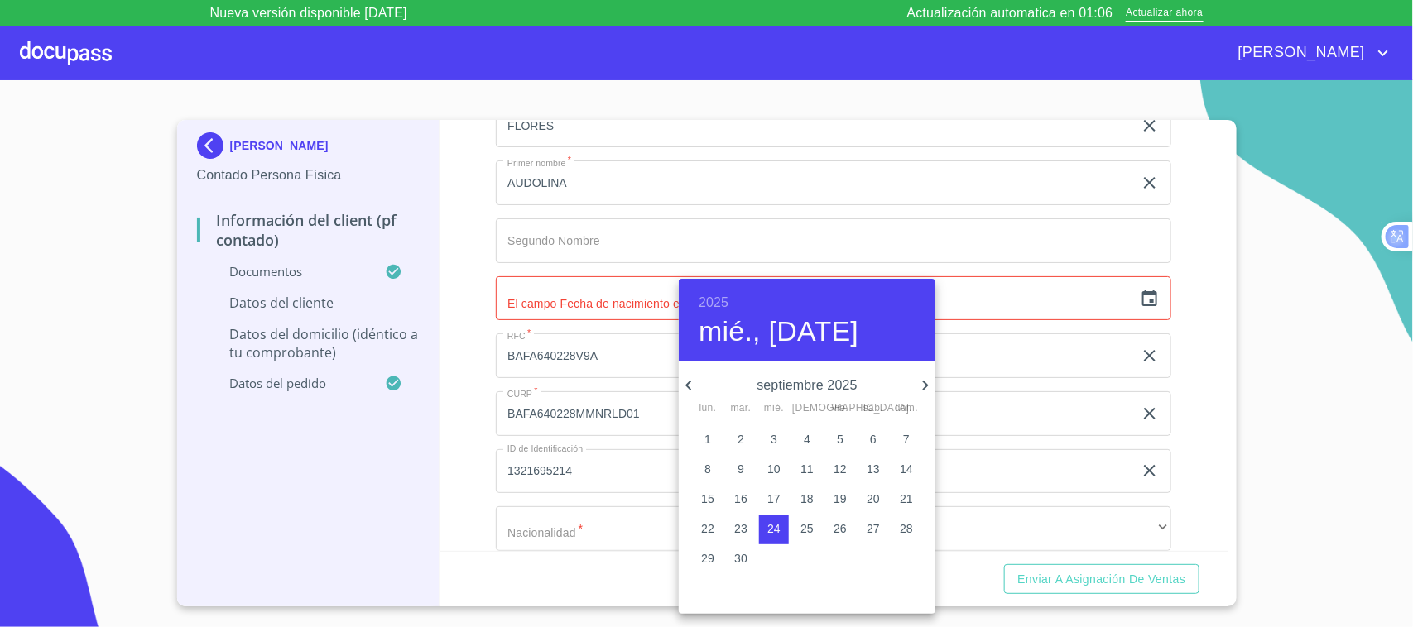
click at [724, 303] on h6 "2025" at bounding box center [713, 302] width 30 height 23
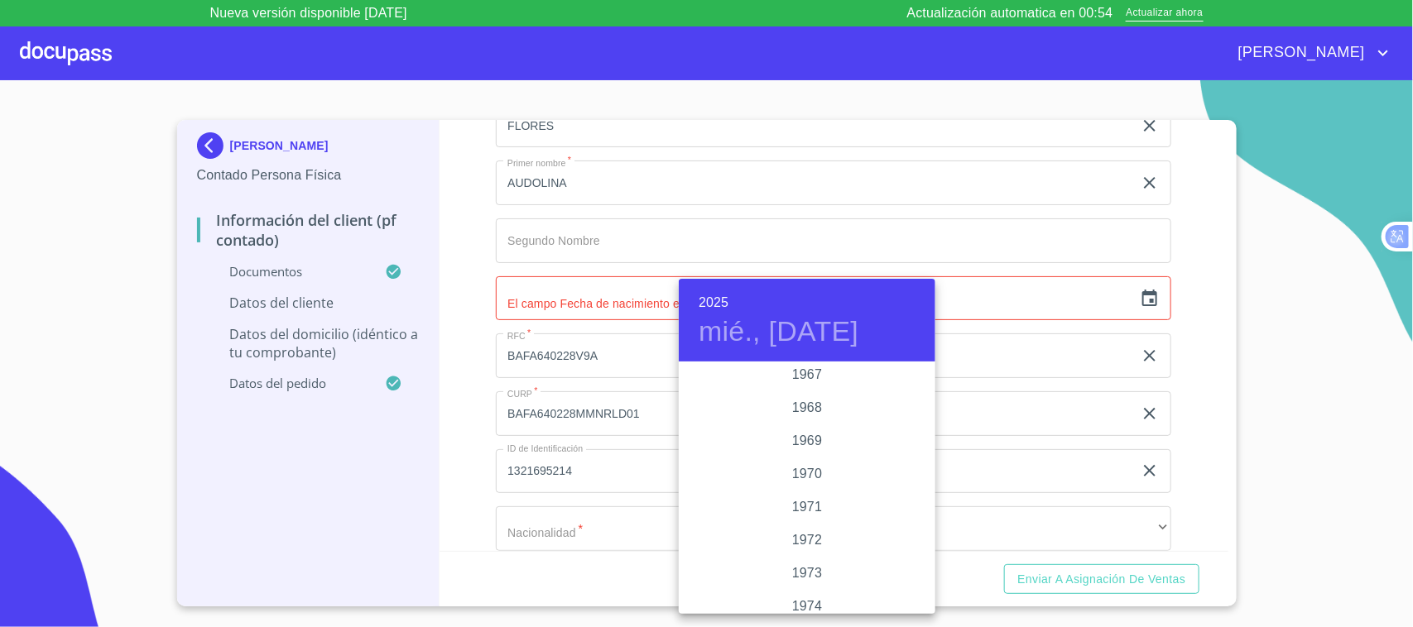
scroll to position [1277, 0]
click at [811, 390] on div "1964" at bounding box center [807, 394] width 257 height 33
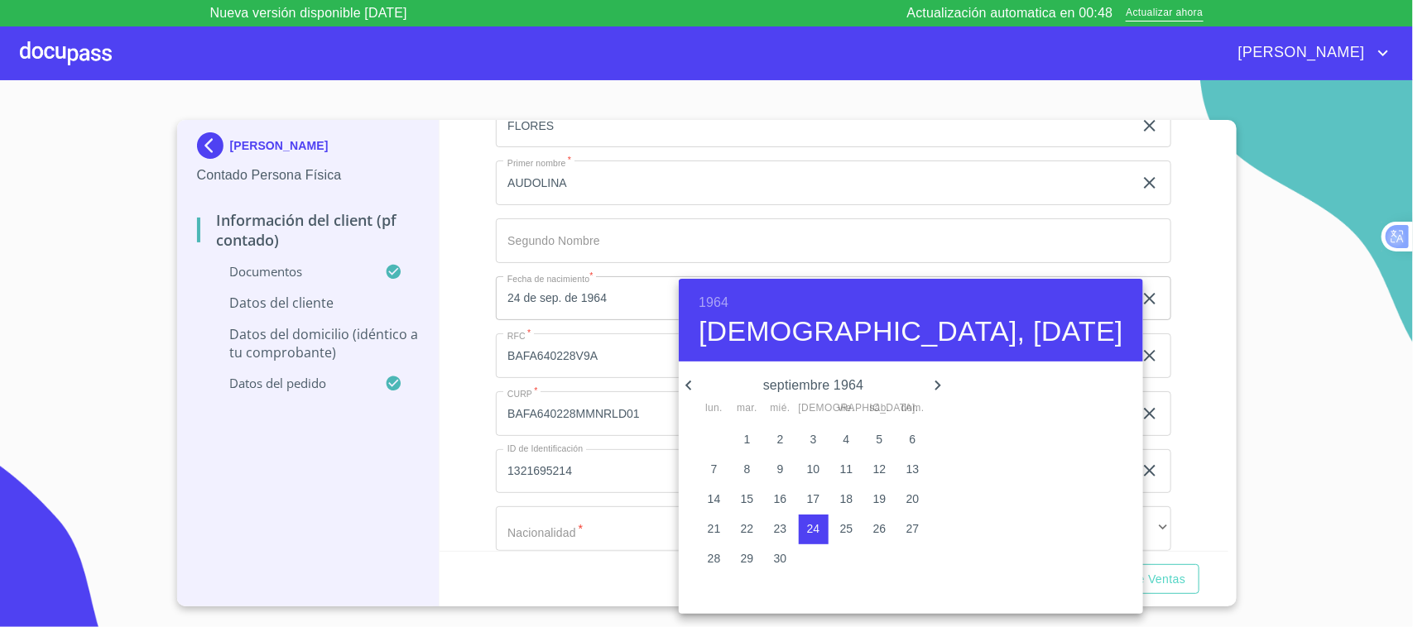
click at [687, 386] on icon "button" at bounding box center [688, 386] width 6 height 10
click at [684, 386] on icon "button" at bounding box center [689, 386] width 20 height 20
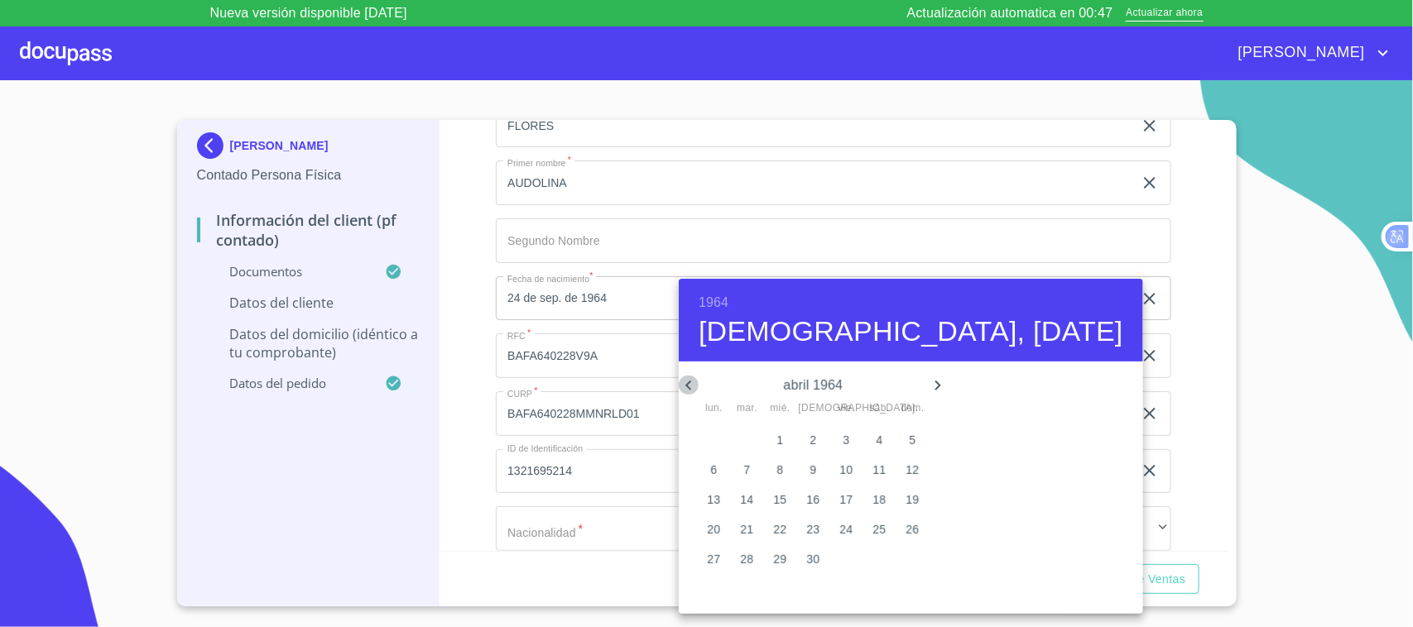
click at [684, 386] on icon "button" at bounding box center [689, 386] width 20 height 20
click at [928, 382] on icon "button" at bounding box center [938, 386] width 20 height 20
click at [840, 557] on p "28" at bounding box center [846, 558] width 13 height 17
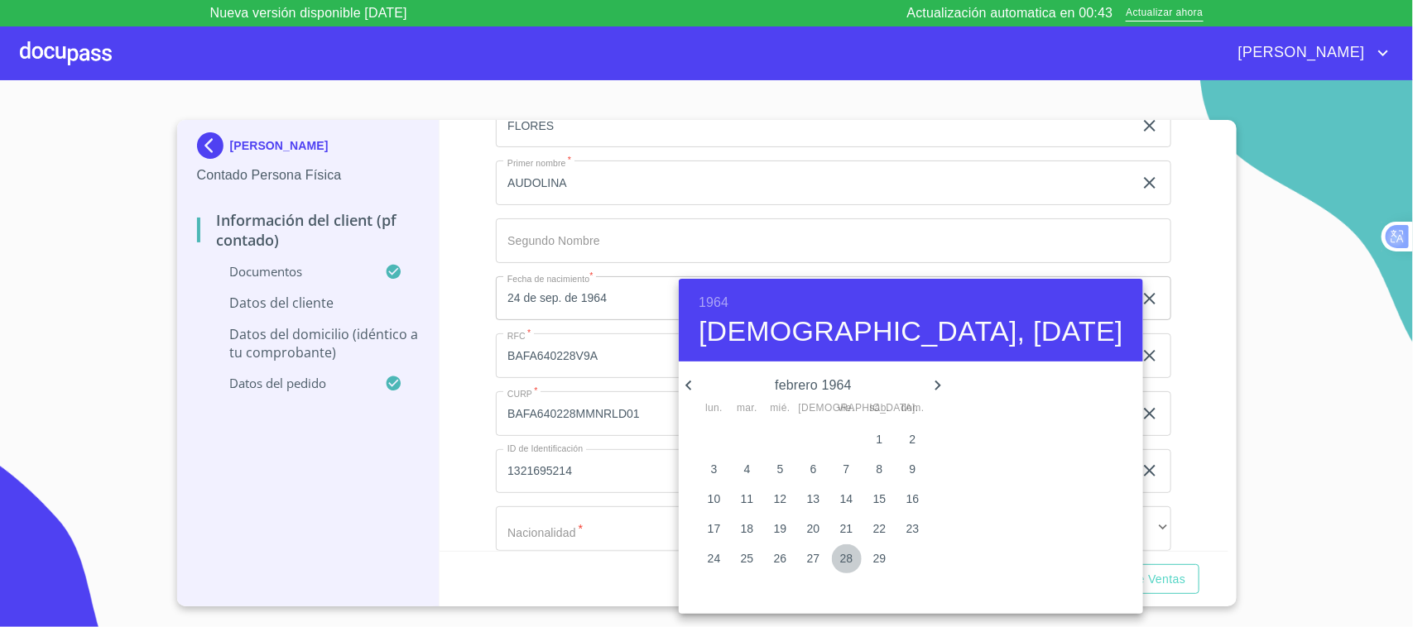
type input "28 de feb. de 1964"
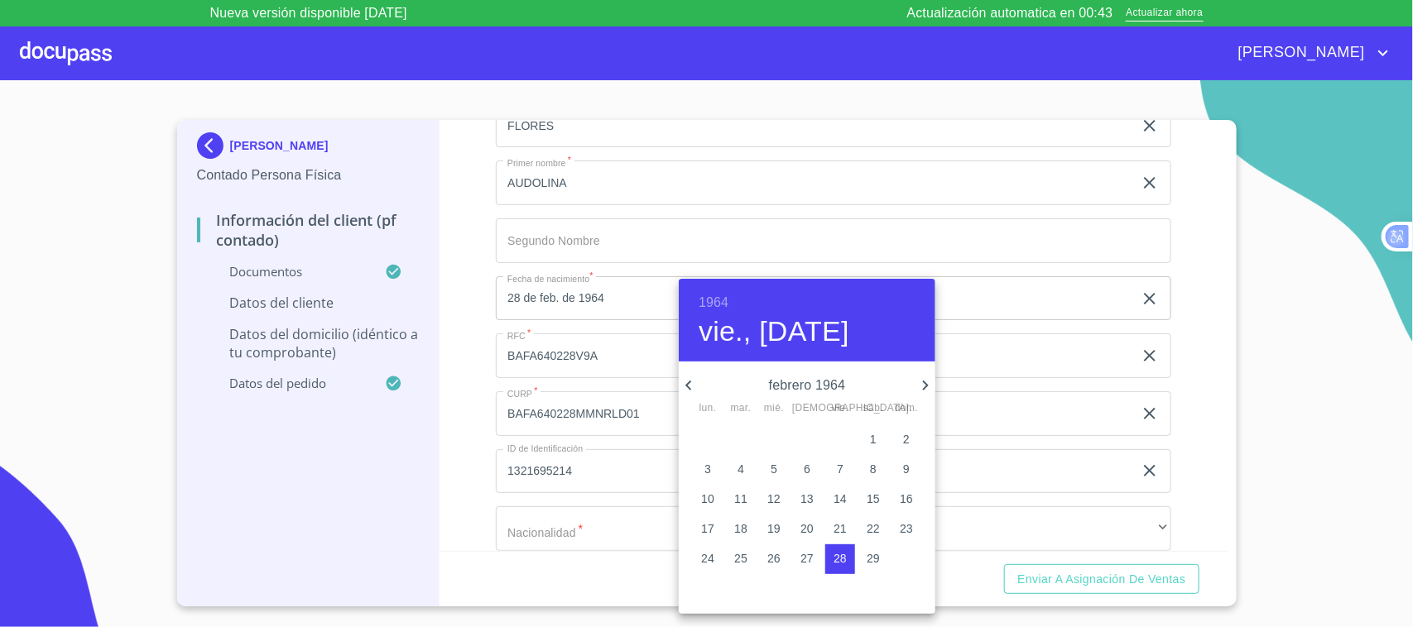
click at [466, 373] on div at bounding box center [706, 313] width 1413 height 627
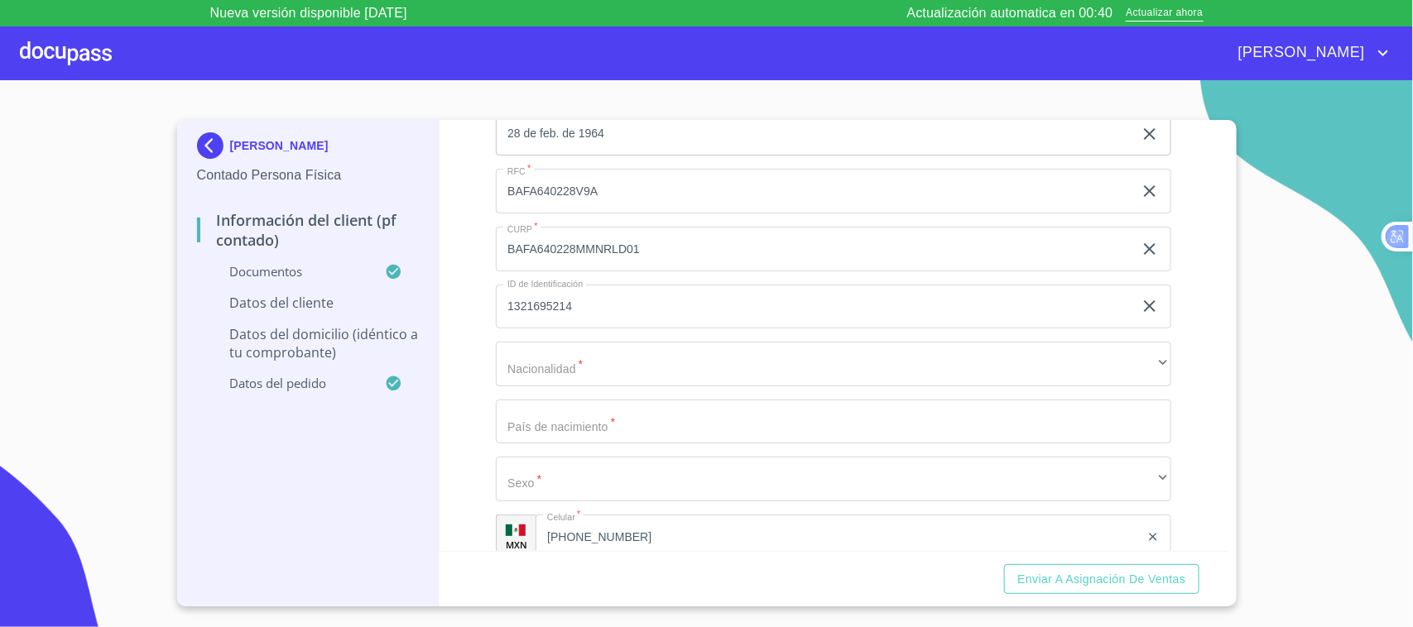
scroll to position [3443, 0]
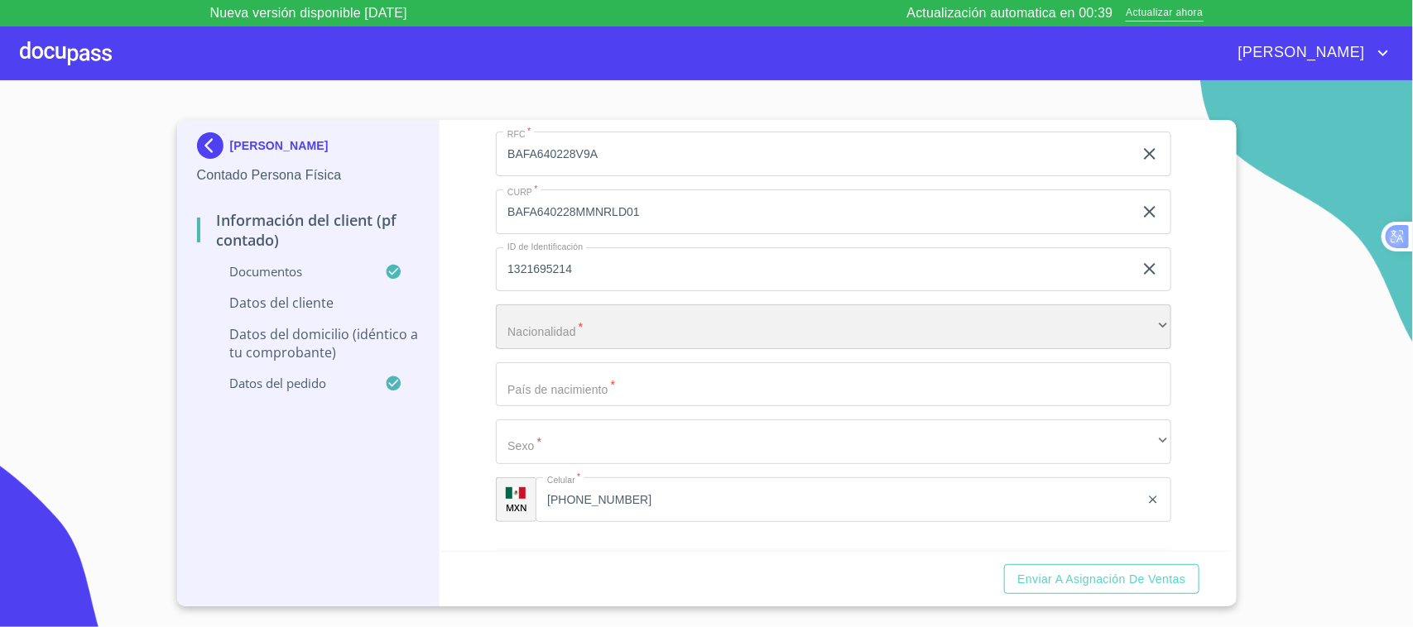
click at [592, 324] on div "​" at bounding box center [833, 327] width 675 height 45
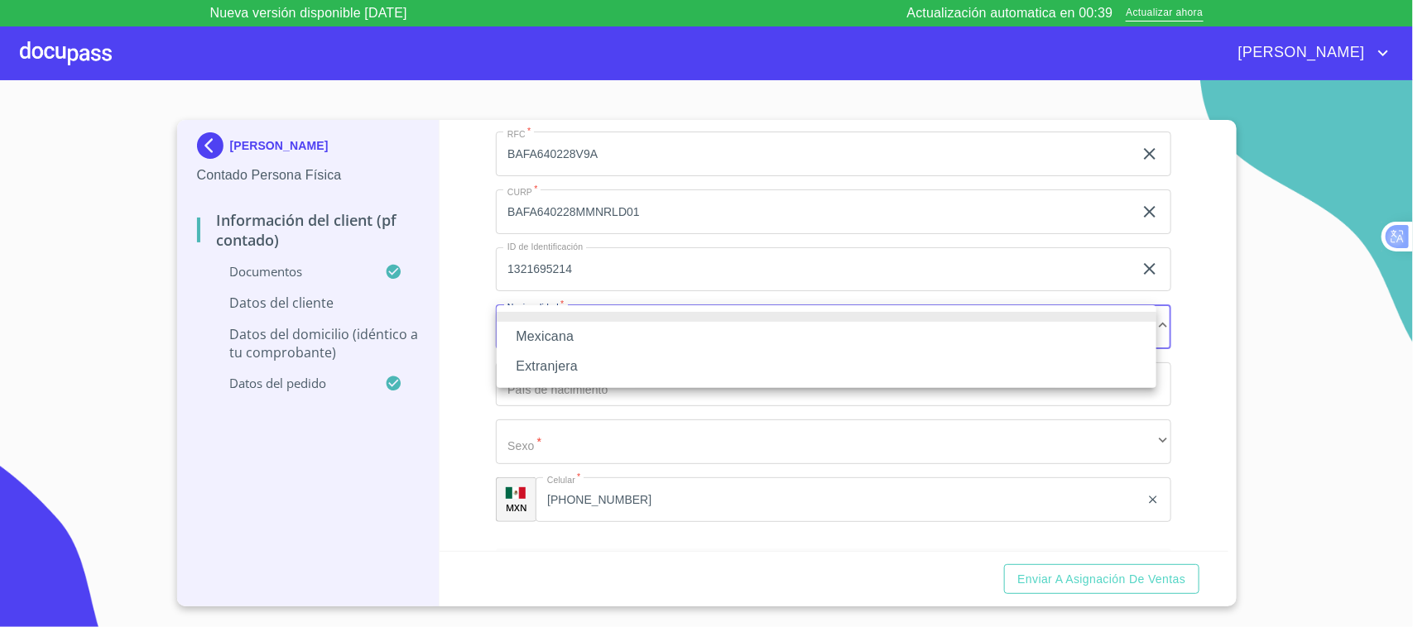
click at [581, 336] on li "Mexicana" at bounding box center [827, 337] width 660 height 30
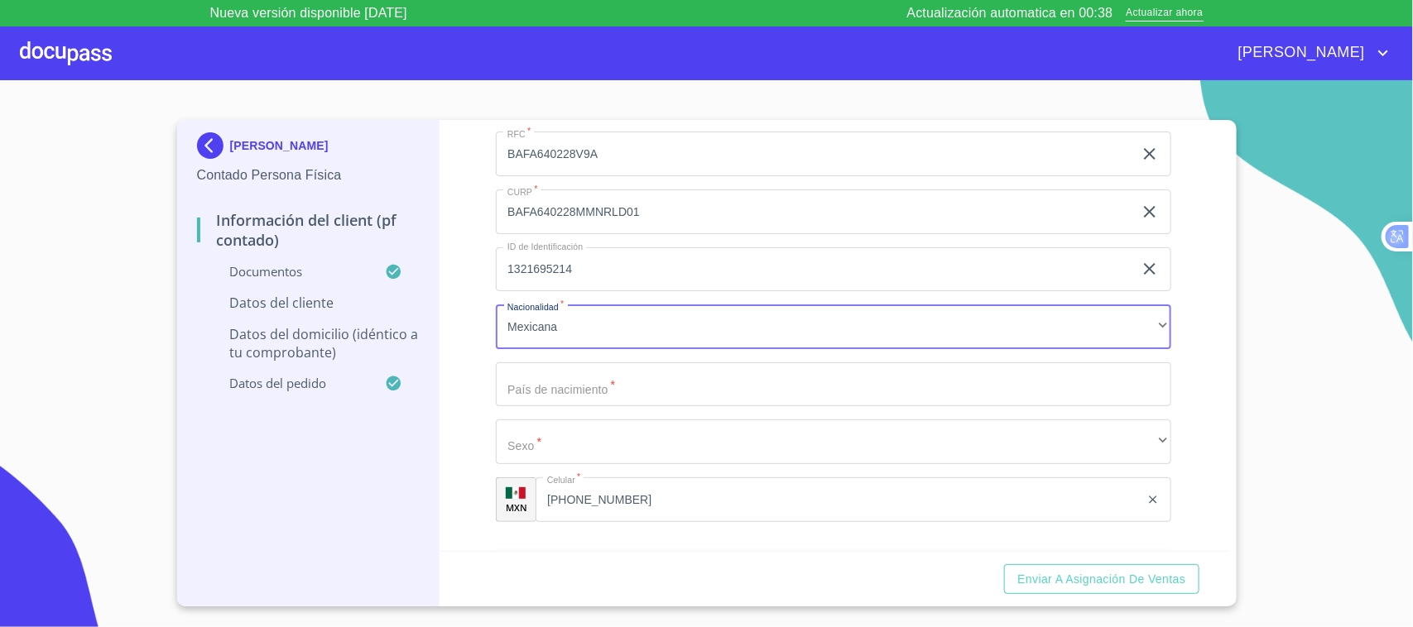
click at [608, 391] on input "Documento de identificación.   *" at bounding box center [833, 384] width 675 height 45
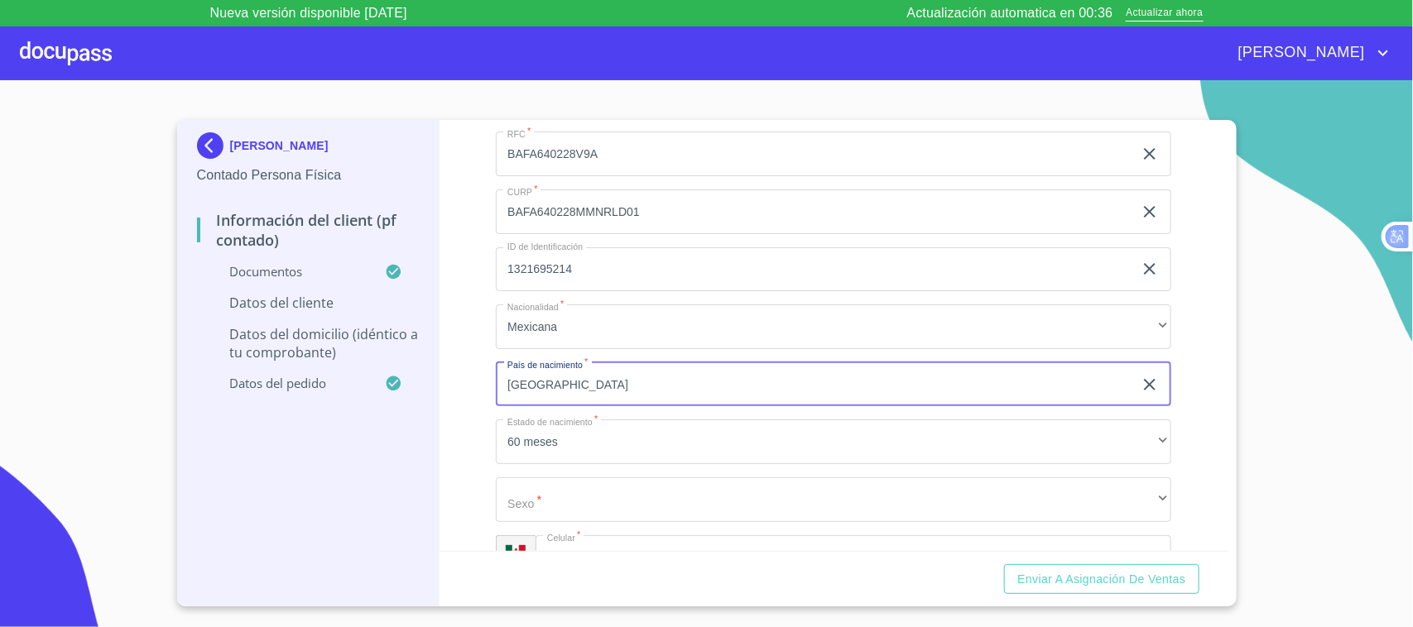
type input "[GEOGRAPHIC_DATA]"
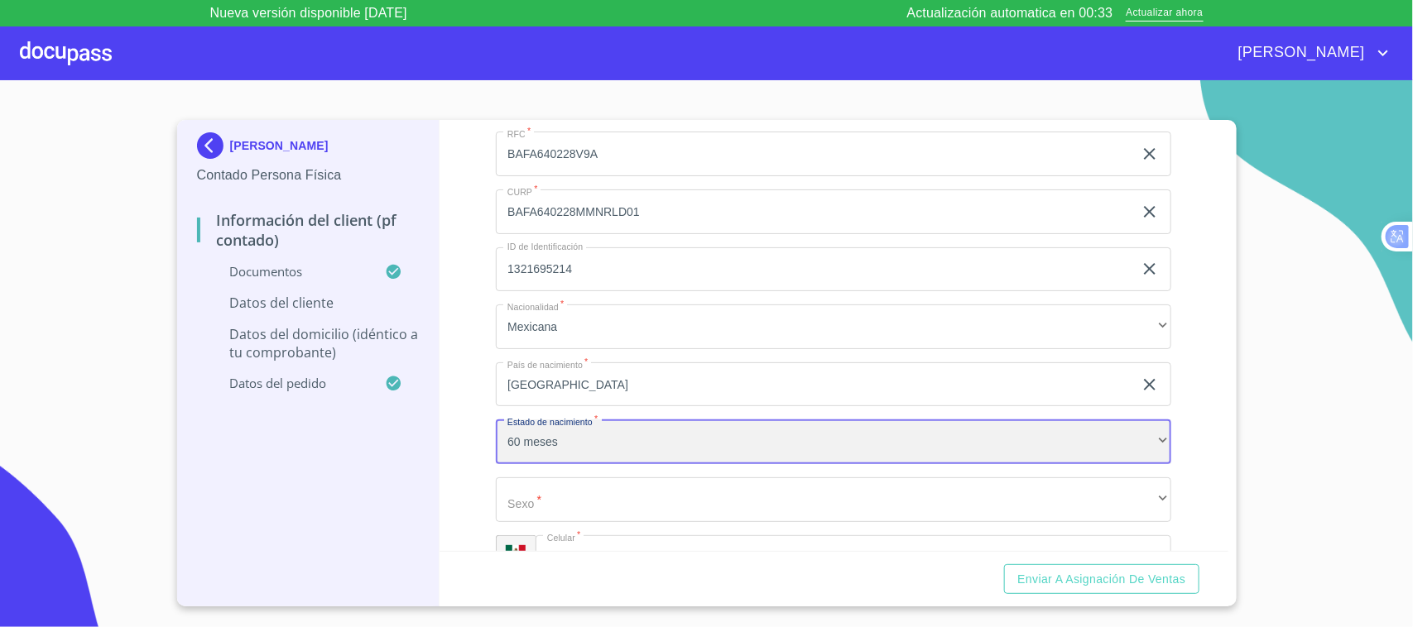
click at [585, 444] on div "60 meses" at bounding box center [833, 442] width 675 height 45
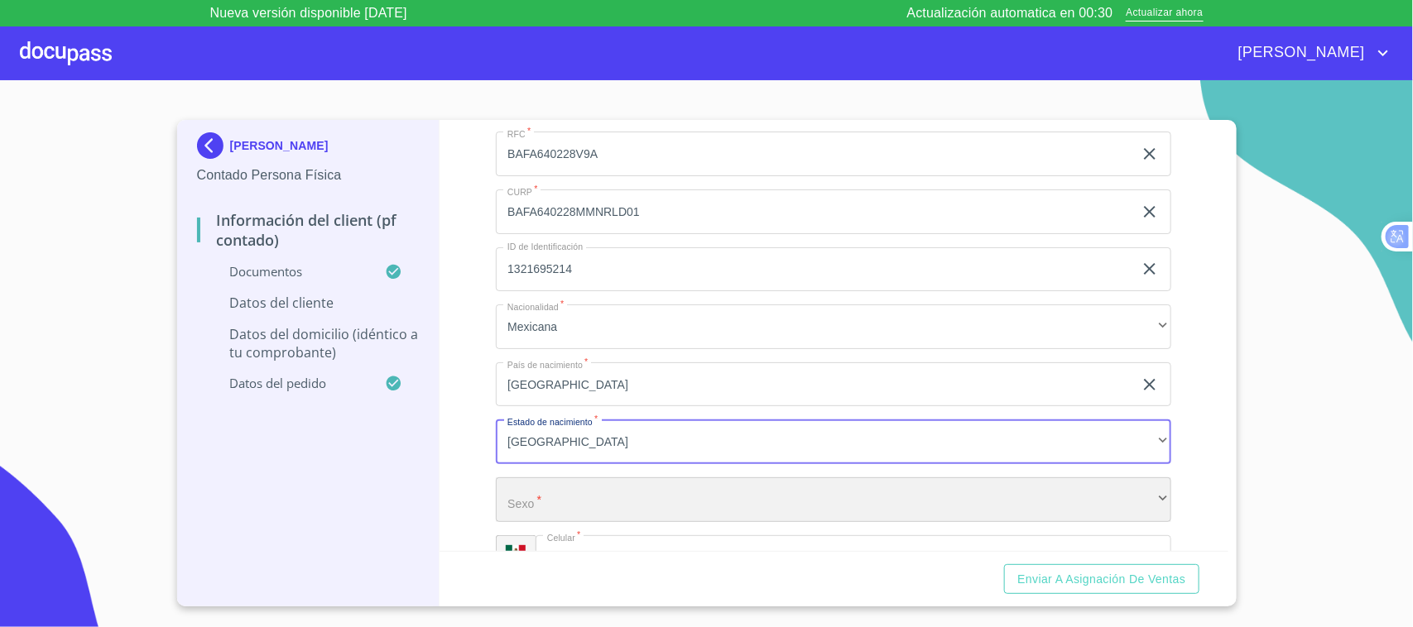
click at [581, 484] on div "​" at bounding box center [833, 499] width 675 height 45
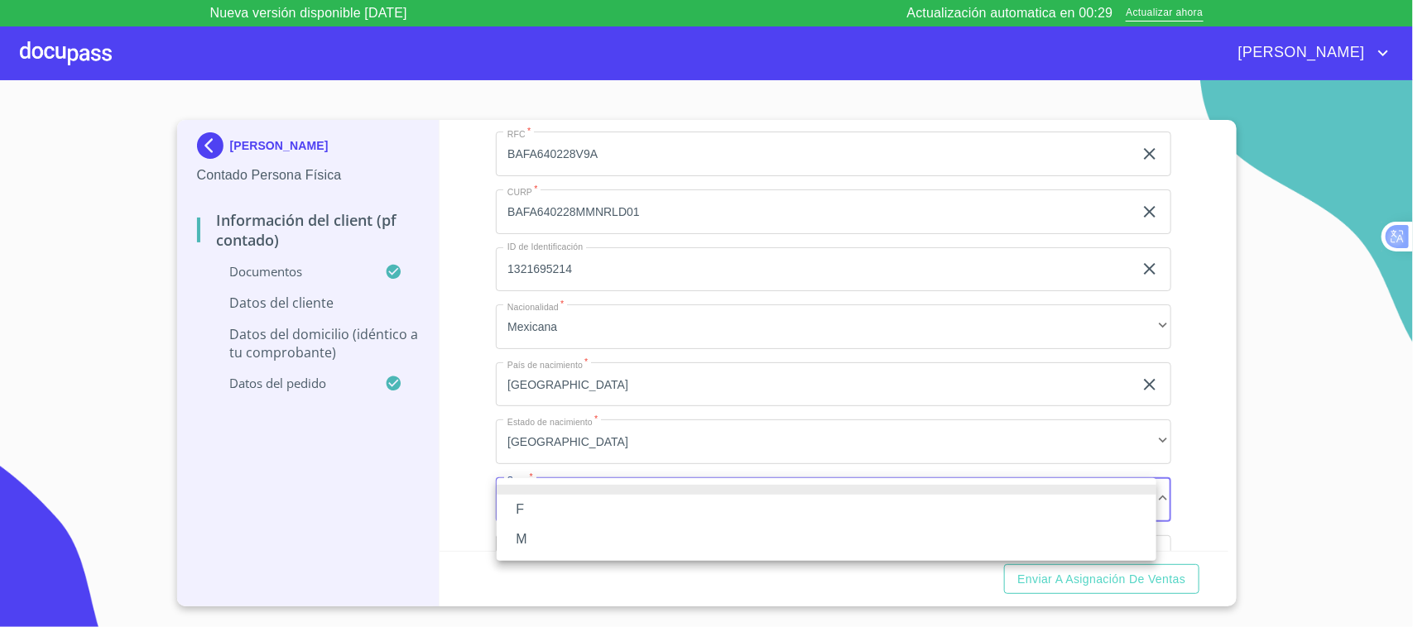
click at [551, 540] on li "M" at bounding box center [827, 540] width 660 height 30
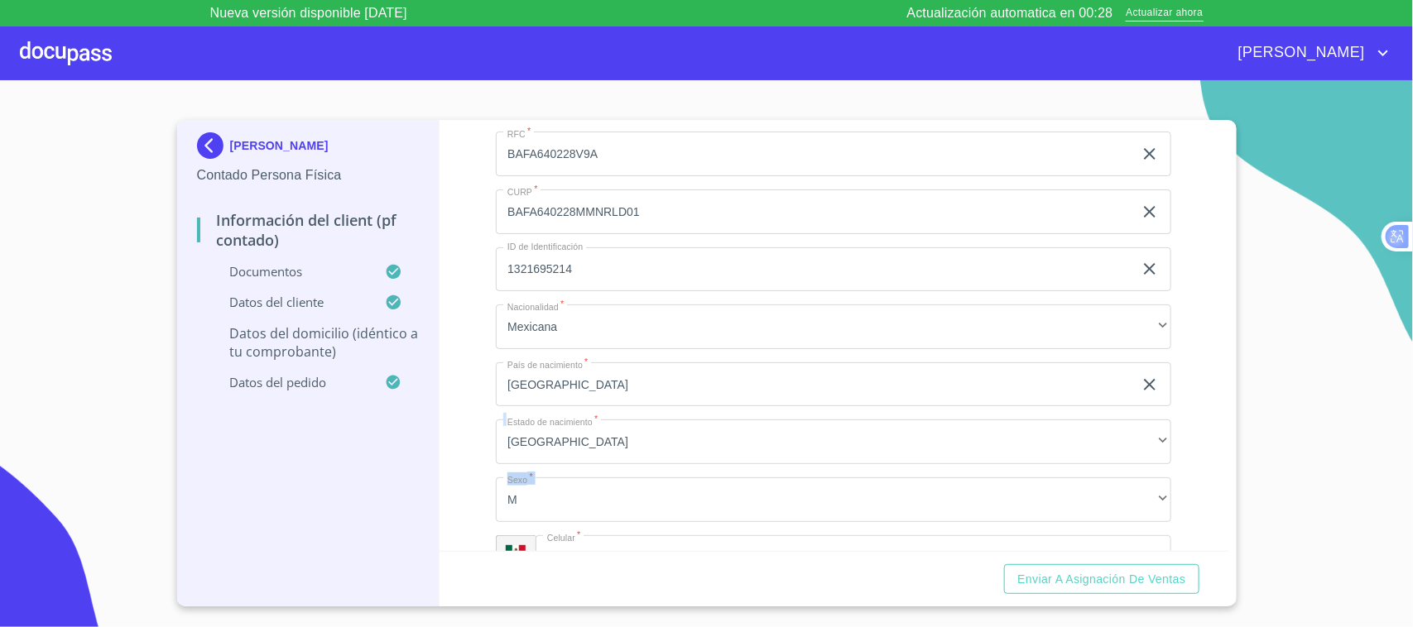
drag, startPoint x: 1222, startPoint y: 455, endPoint x: 1223, endPoint y: 468, distance: 13.3
click at [1223, 485] on div "AUDOLINA BARRERA FLORES Contado Persona Física Información del Client (PF conta…" at bounding box center [706, 363] width 1059 height 487
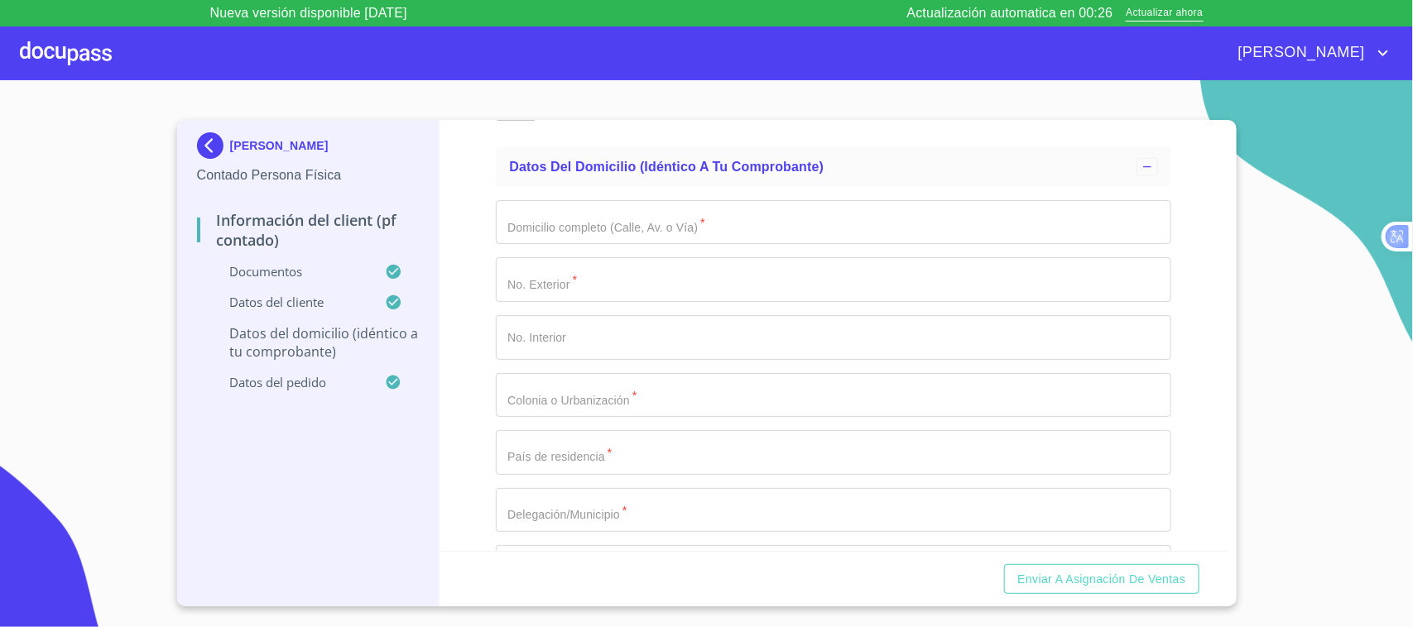
scroll to position [3914, 0]
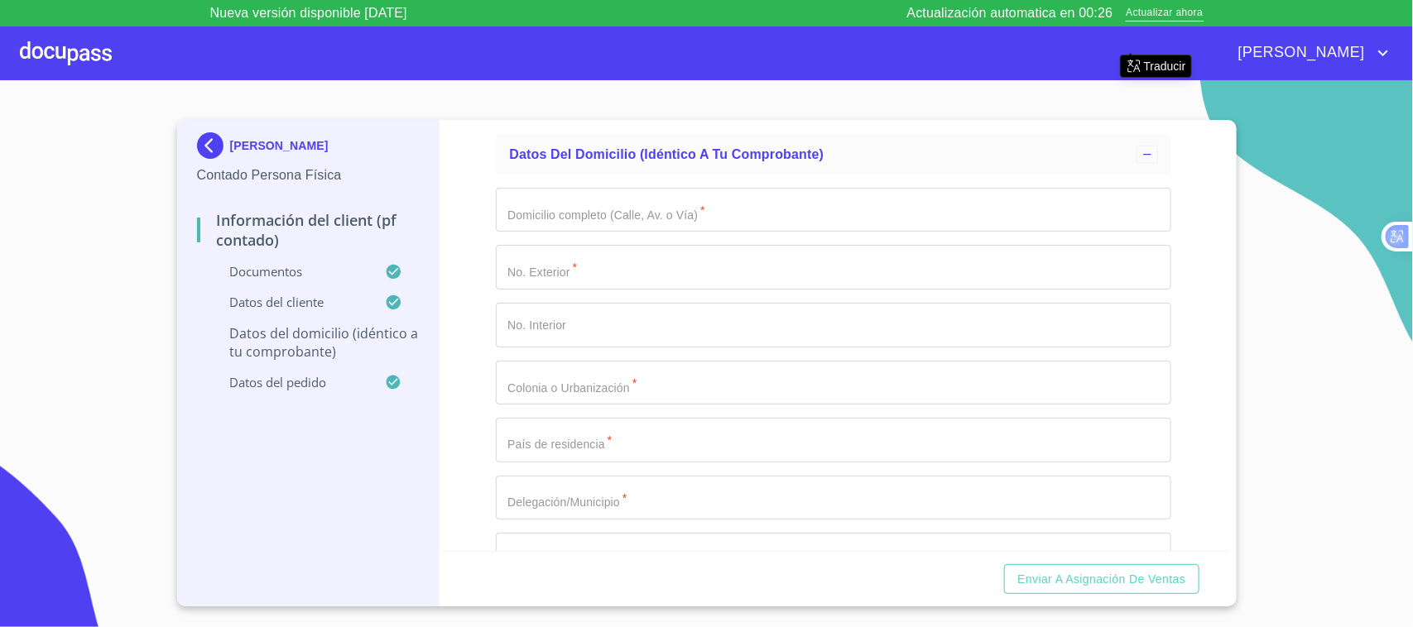
click at [651, 201] on input "Documento de identificación.   *" at bounding box center [833, 210] width 675 height 45
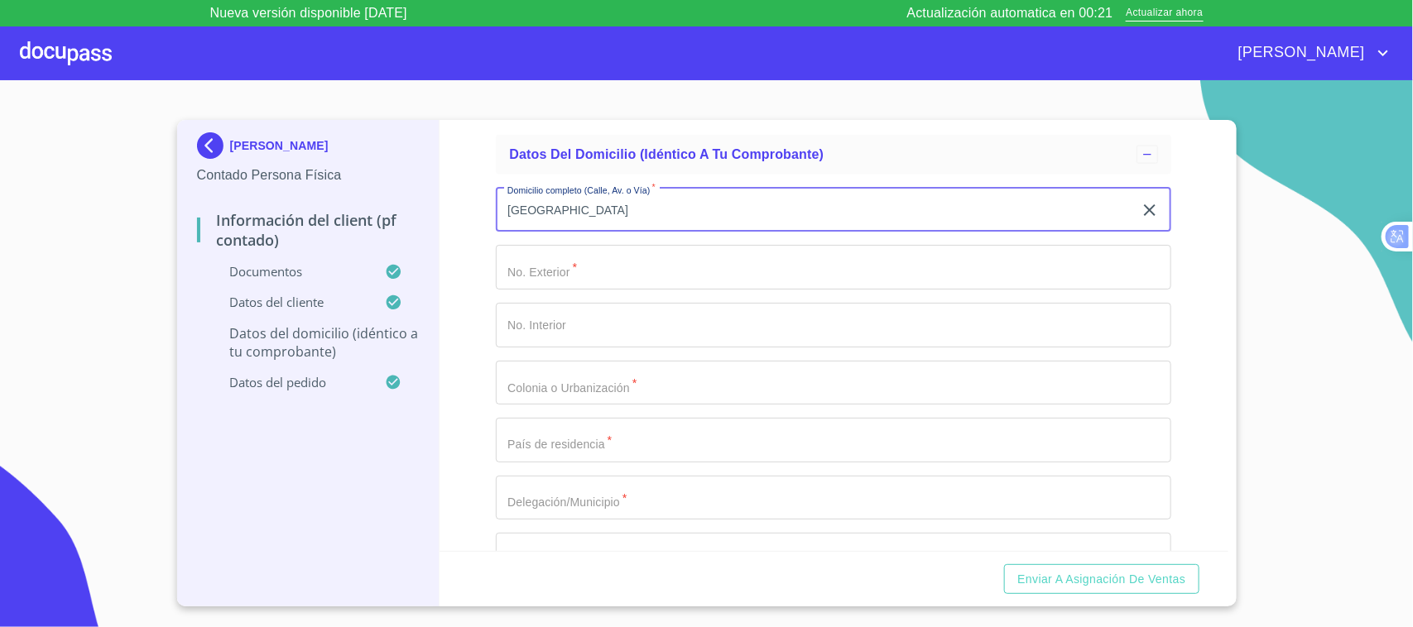
type input "[GEOGRAPHIC_DATA]"
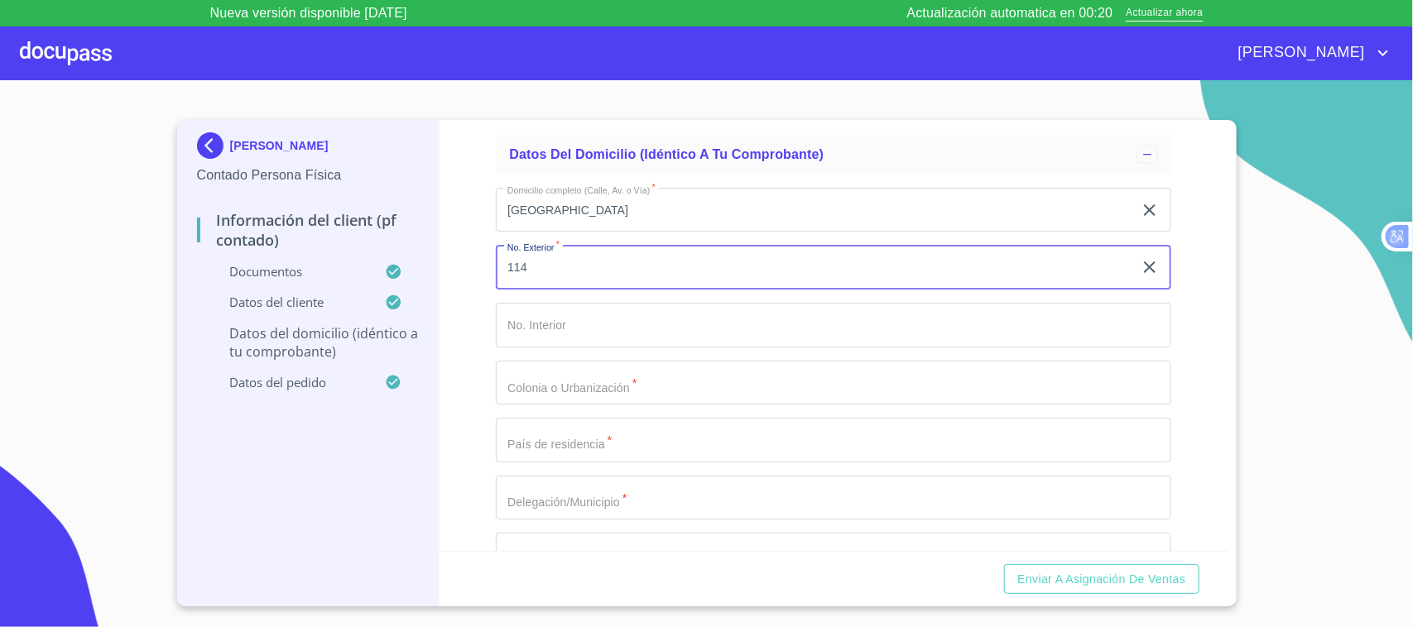
type input "114"
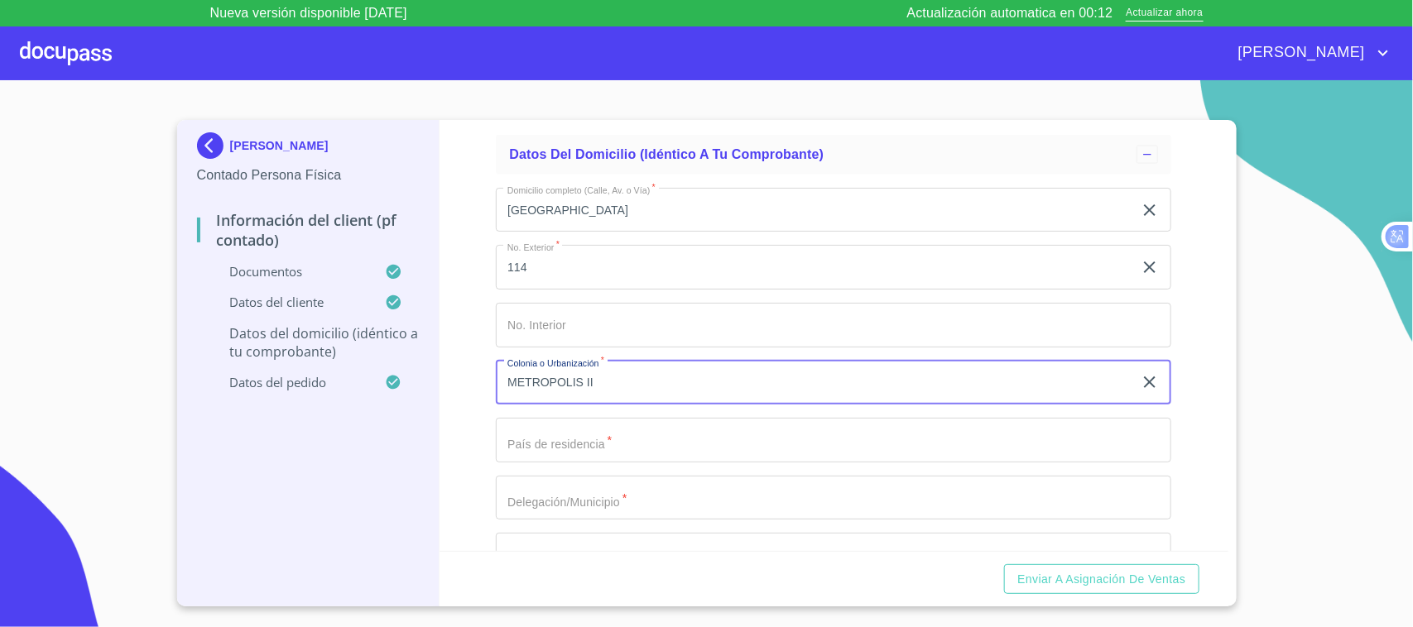
type input "METROPOLIS II"
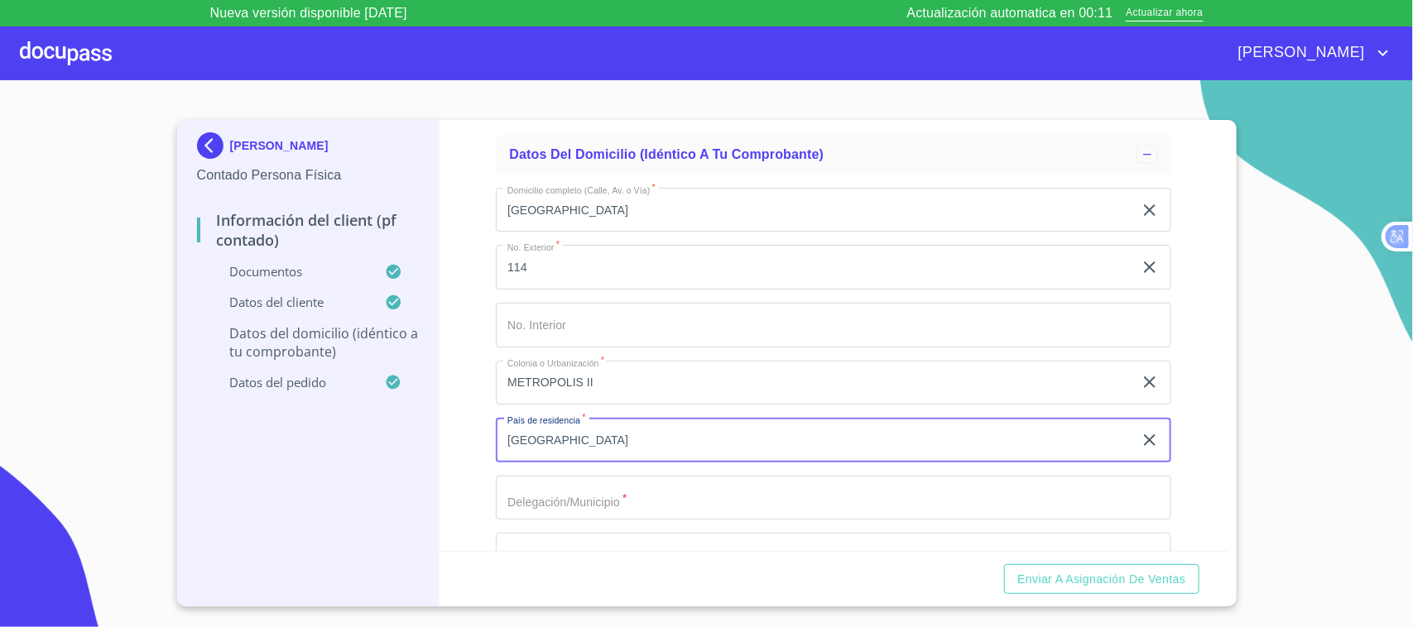
type input "[GEOGRAPHIC_DATA]"
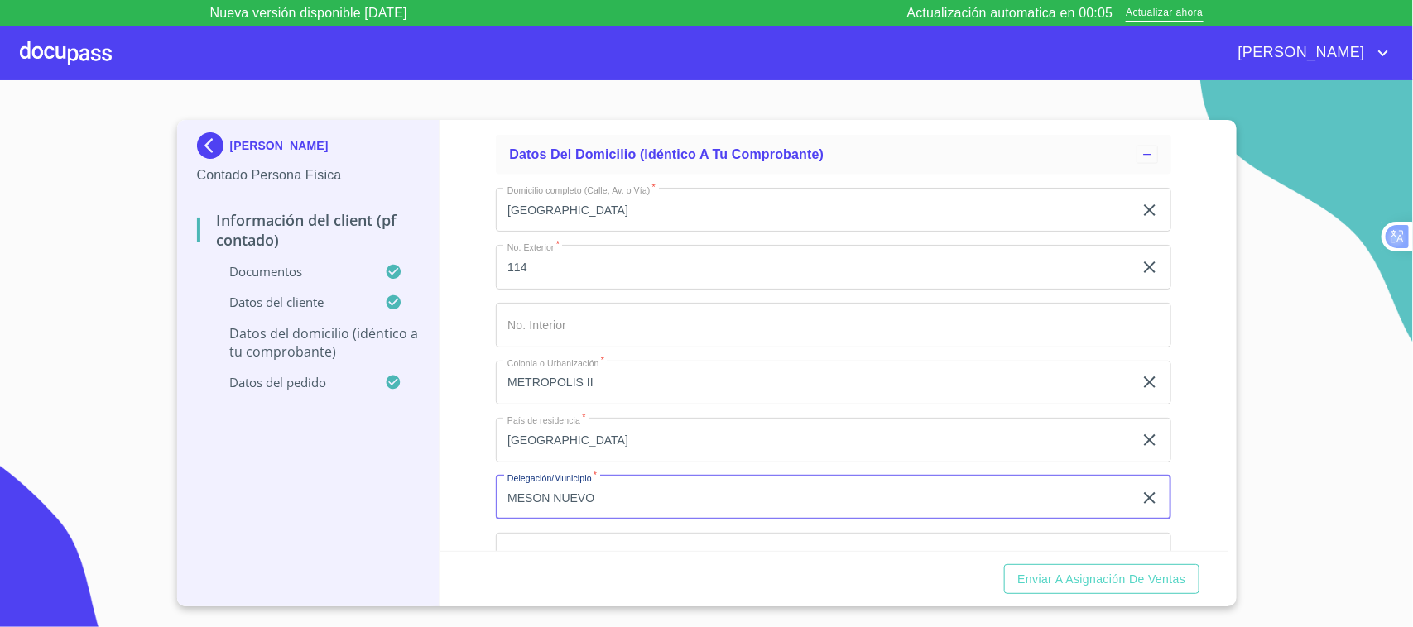
type input "MESON NUEVO"
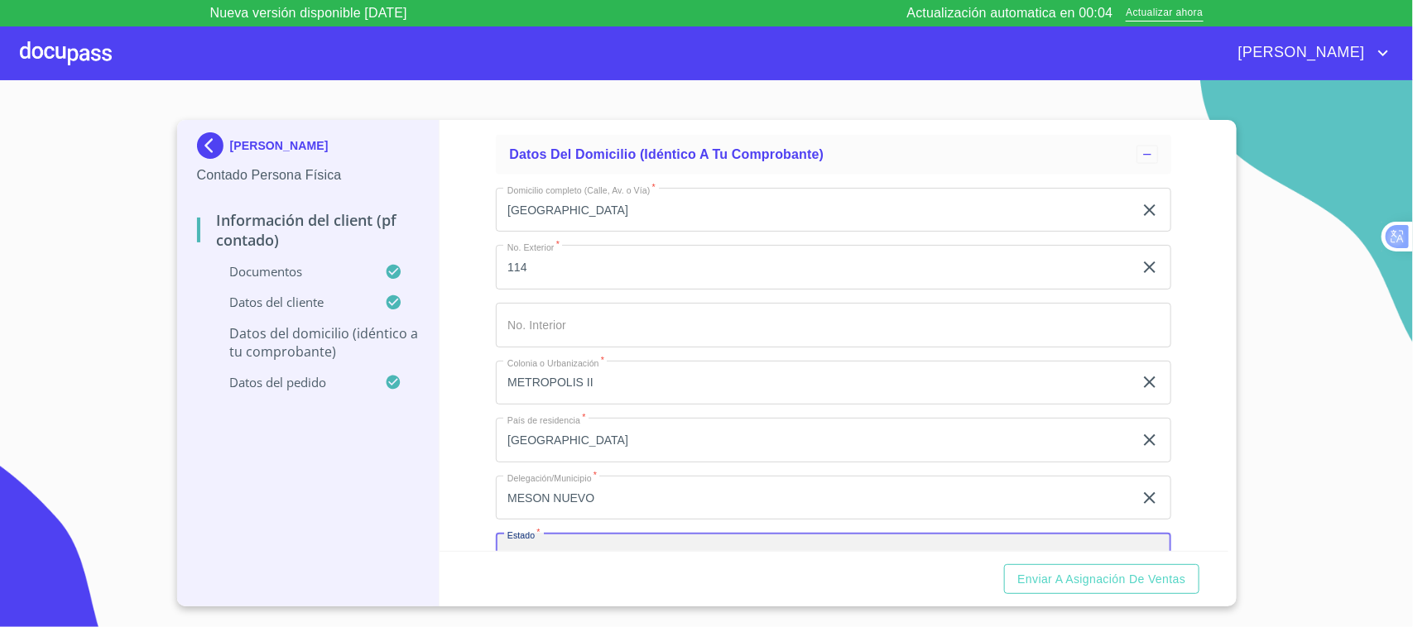
scroll to position [3939, 0]
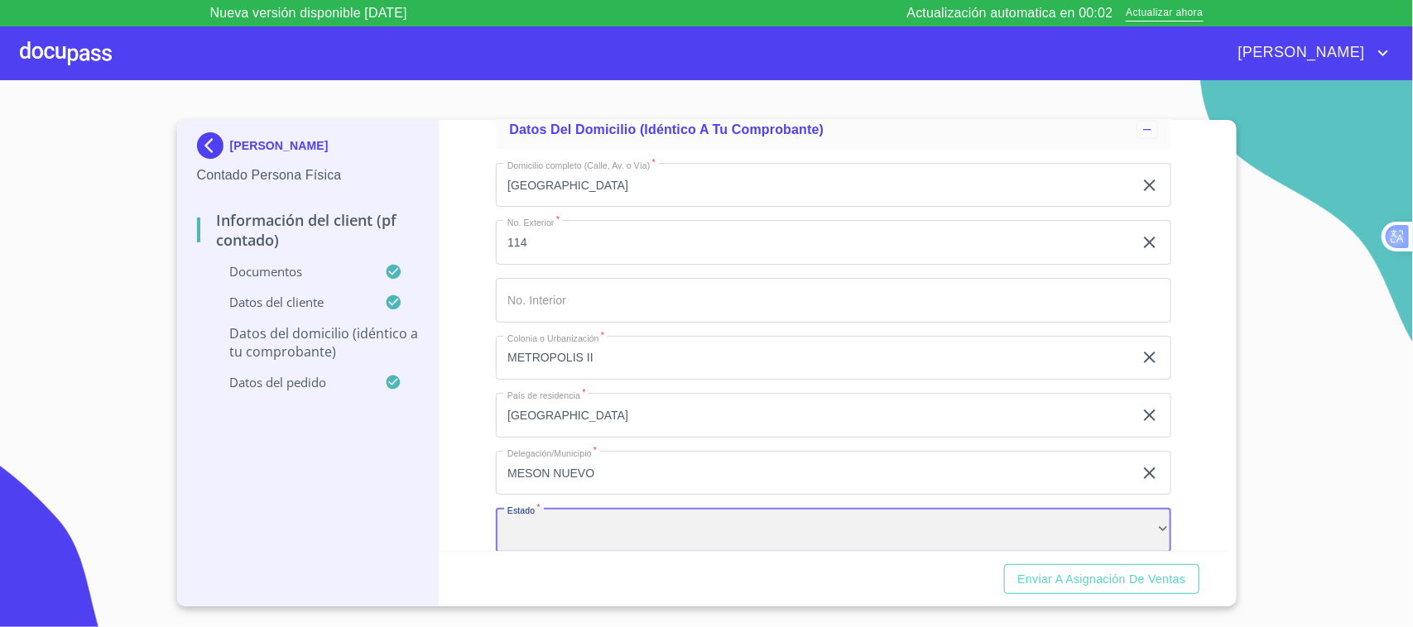
click at [664, 534] on div "​" at bounding box center [833, 530] width 675 height 45
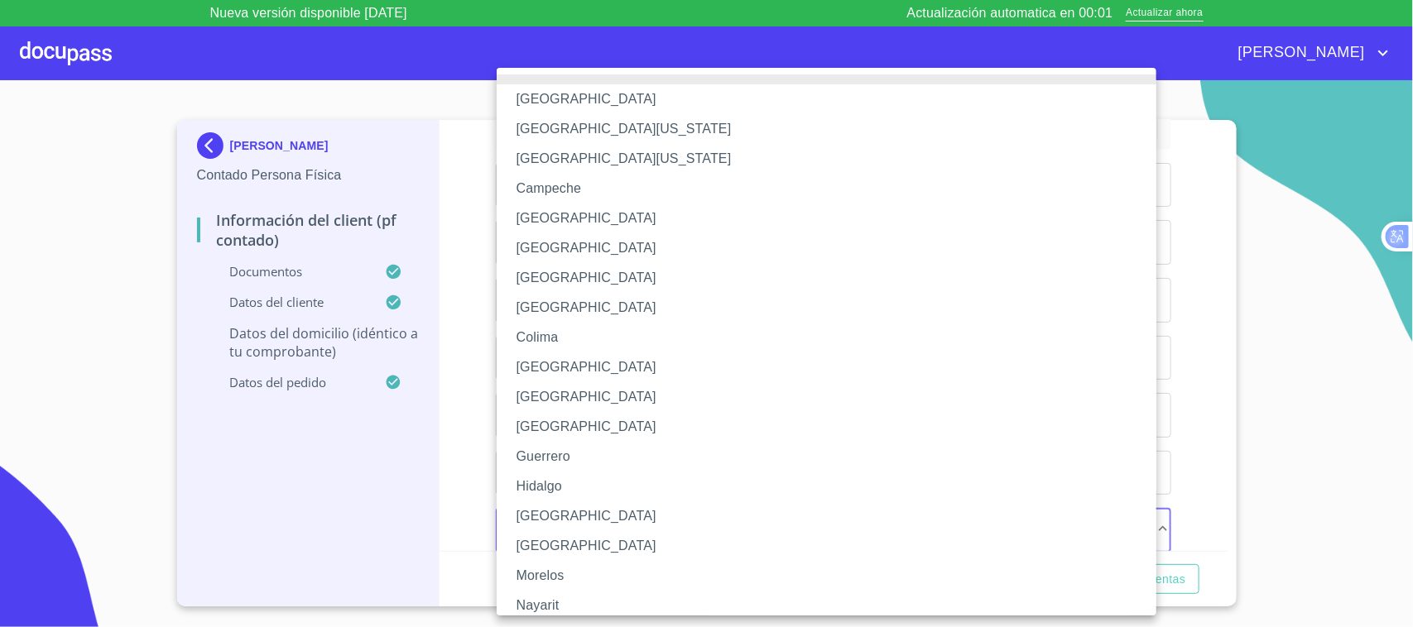
click at [637, 540] on li "[GEOGRAPHIC_DATA]" at bounding box center [834, 546] width 675 height 30
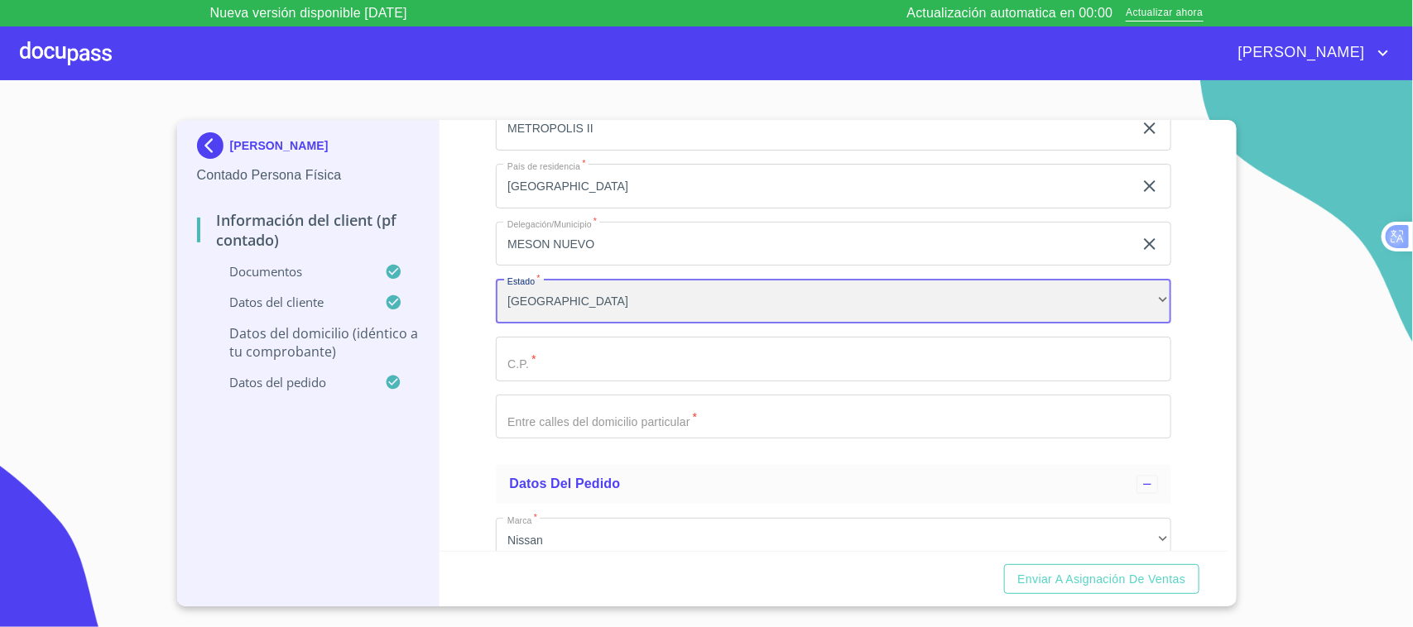
scroll to position [4206, 0]
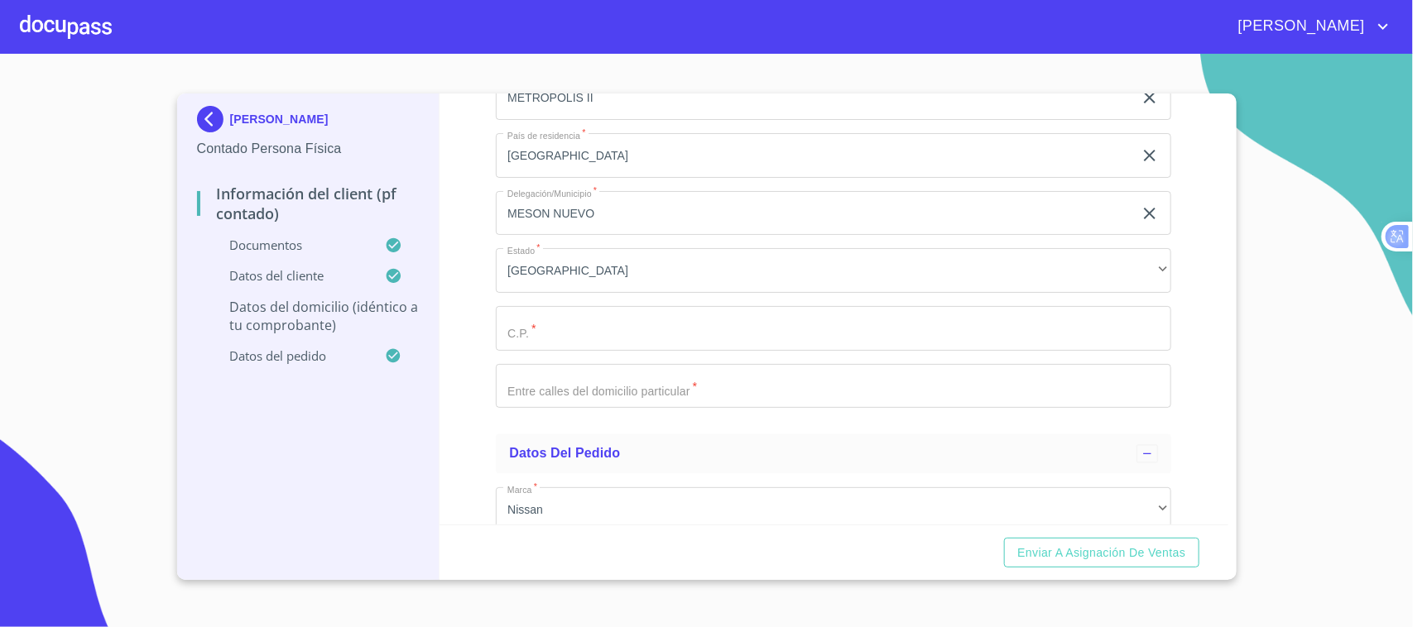
scroll to position [4185, 0]
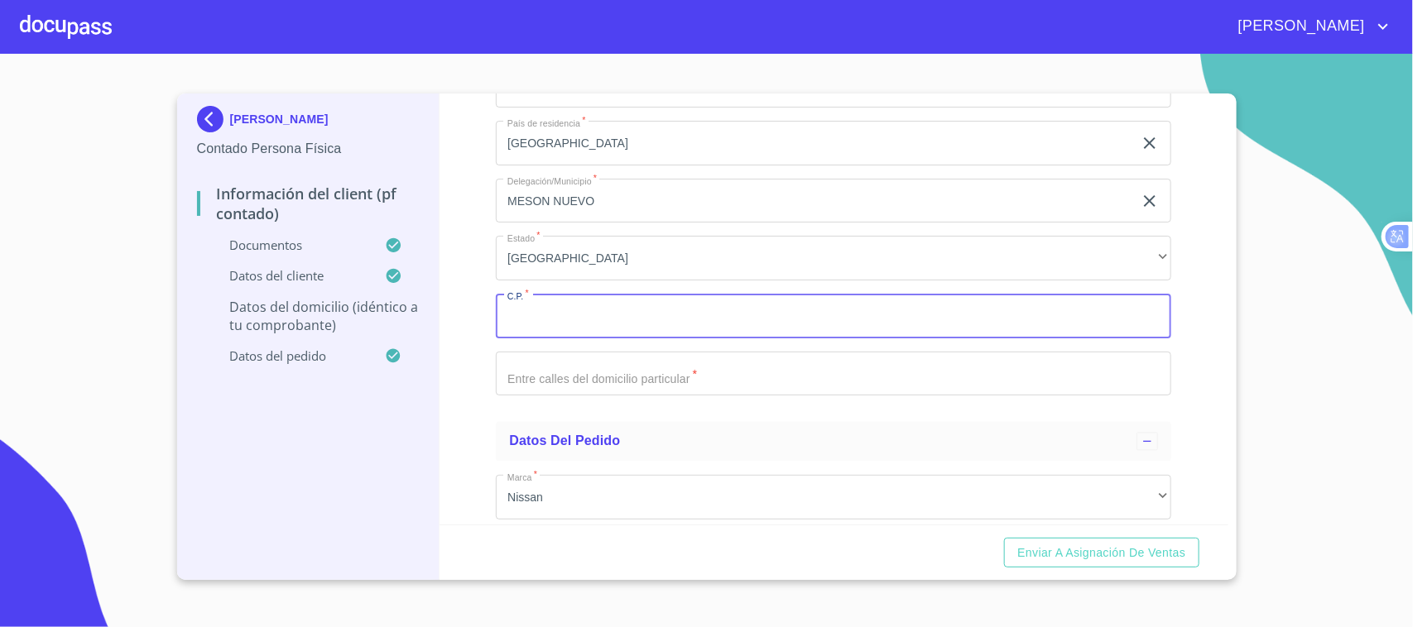
click at [666, 317] on input "Documento de identificación.   *" at bounding box center [833, 316] width 675 height 45
type input "58880"
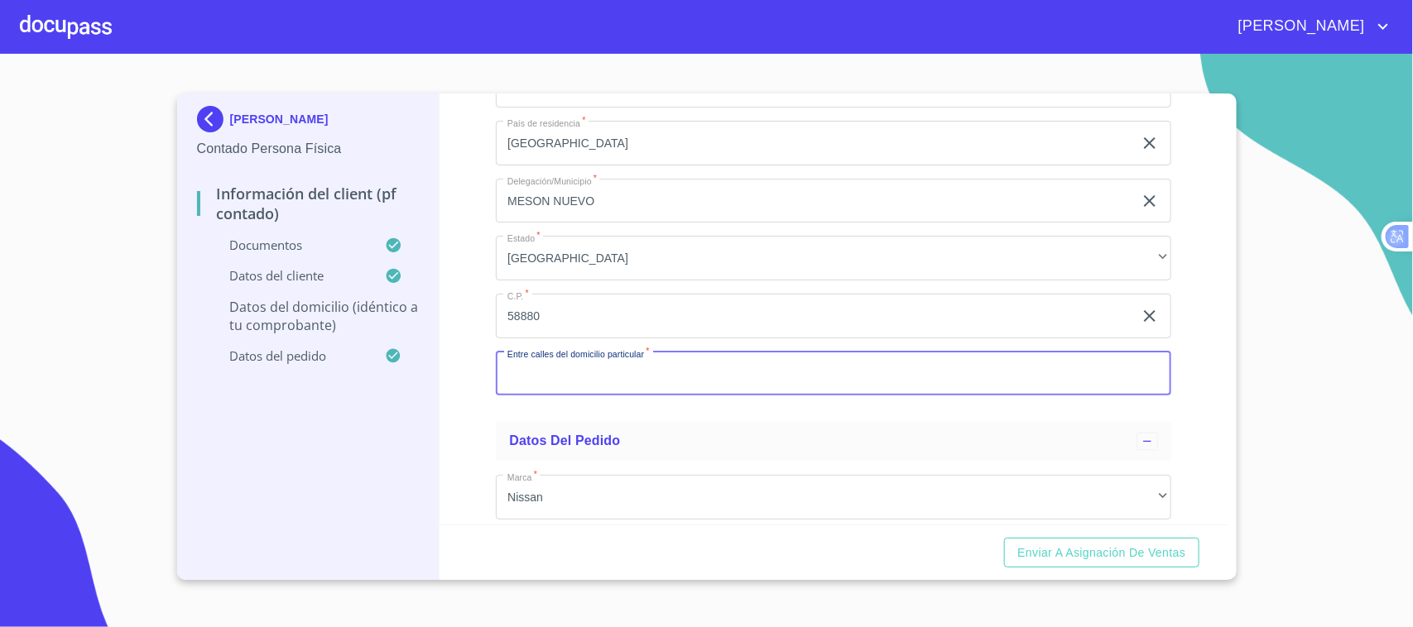
click at [650, 389] on input "Documento de identificación.   *" at bounding box center [833, 374] width 675 height 45
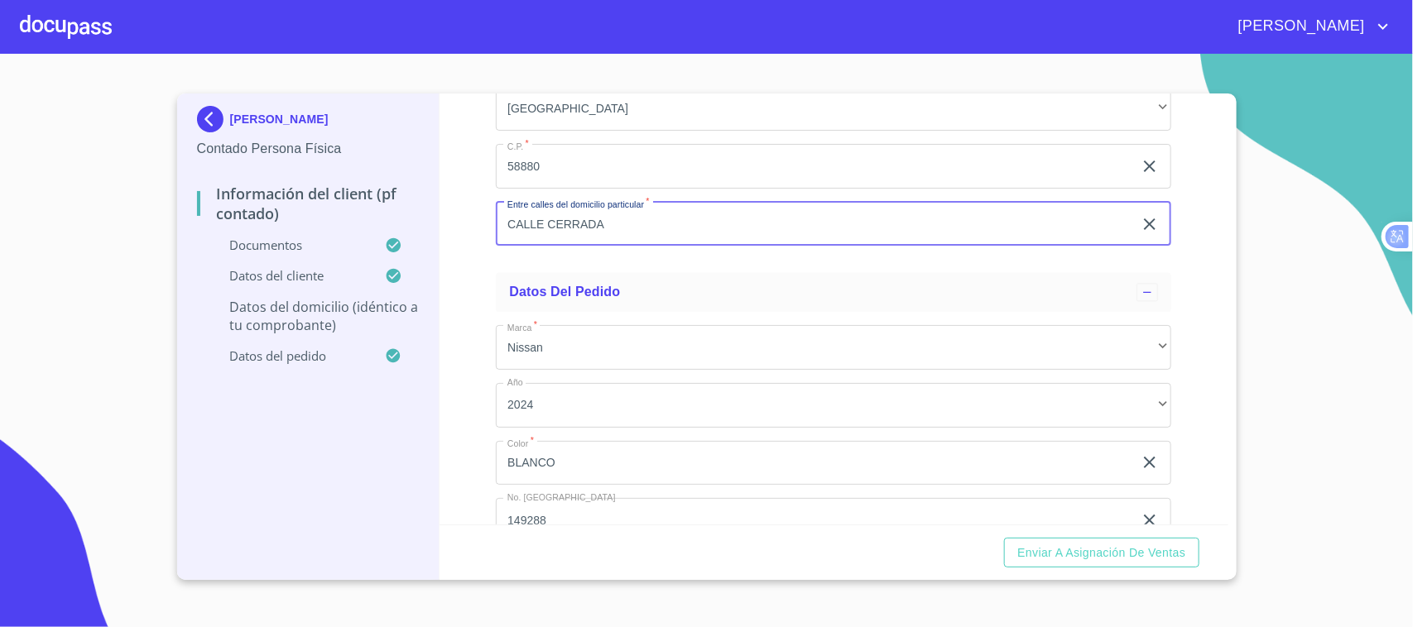
scroll to position [4428, 0]
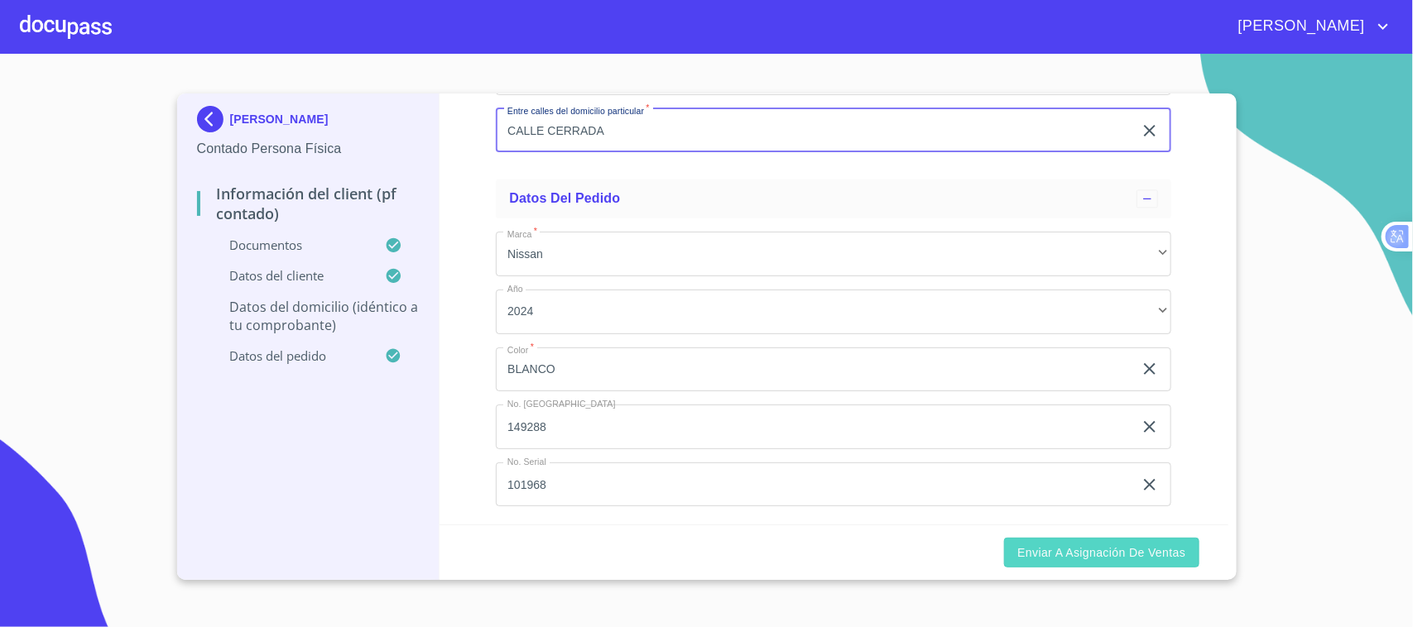
type input "CALLE CERRADA"
click at [1127, 546] on span "Enviar a Asignación de Ventas" at bounding box center [1101, 553] width 168 height 21
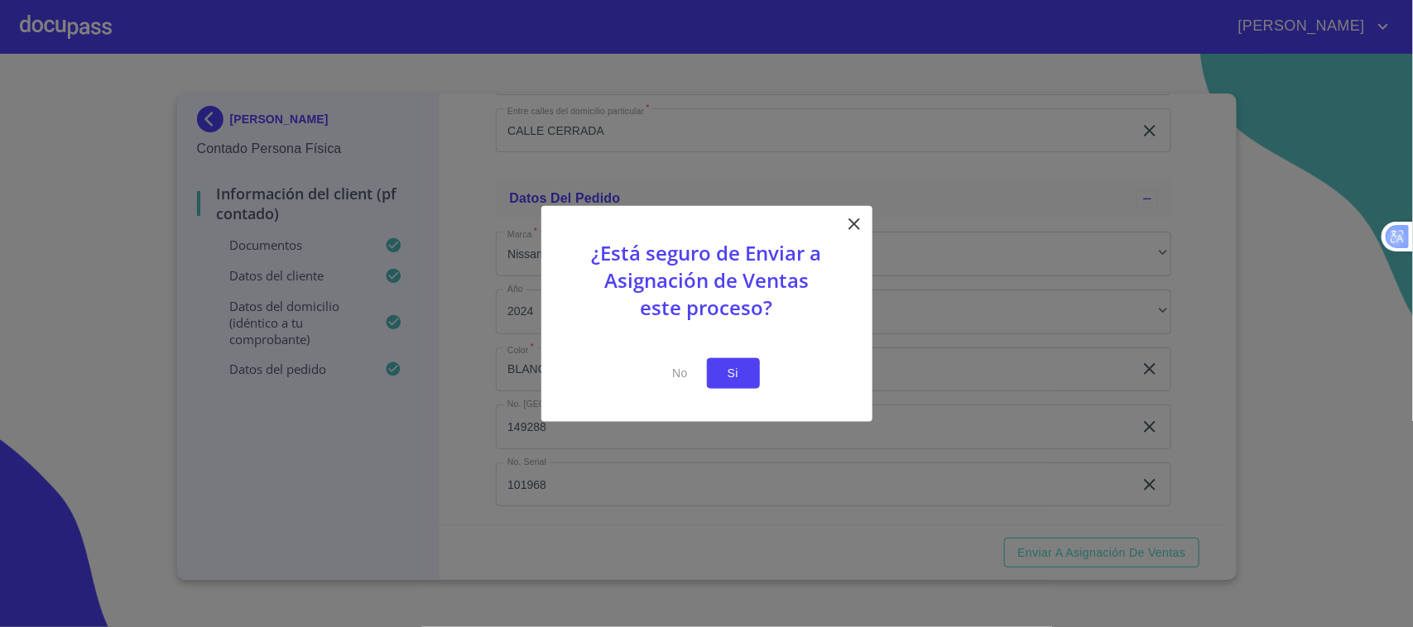
click at [739, 381] on span "Si" at bounding box center [733, 373] width 26 height 21
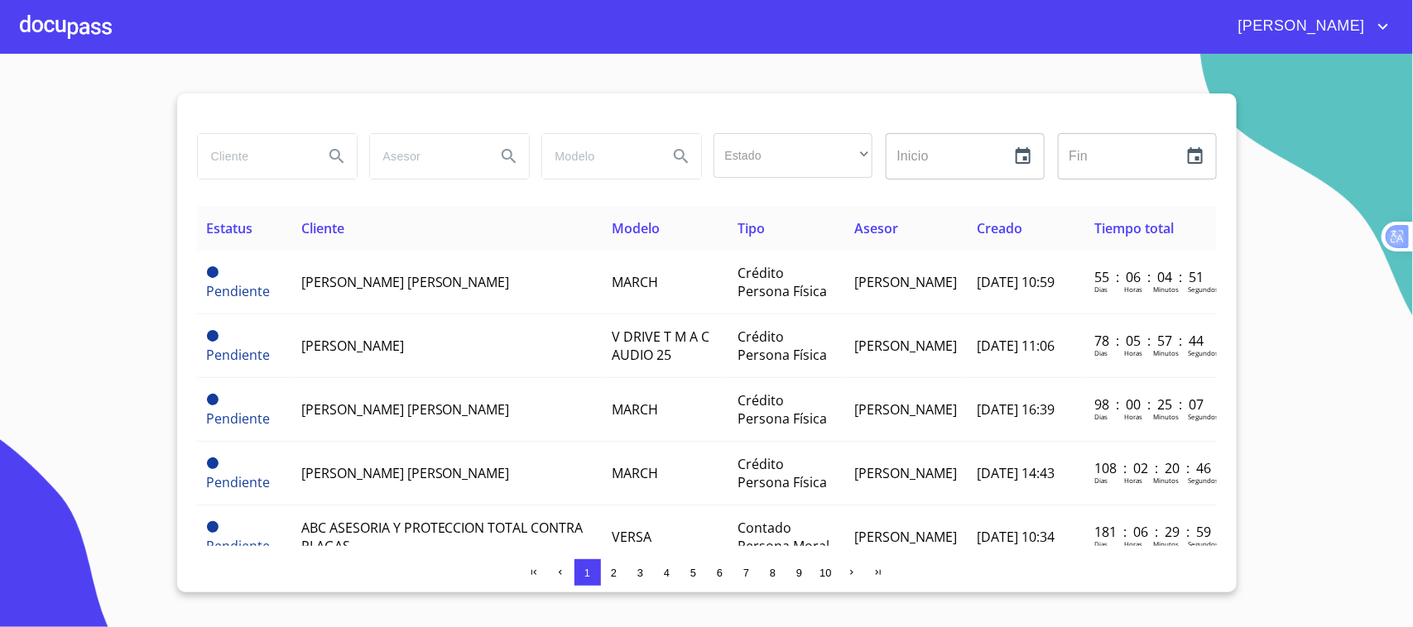
click at [97, 23] on div at bounding box center [66, 26] width 92 height 53
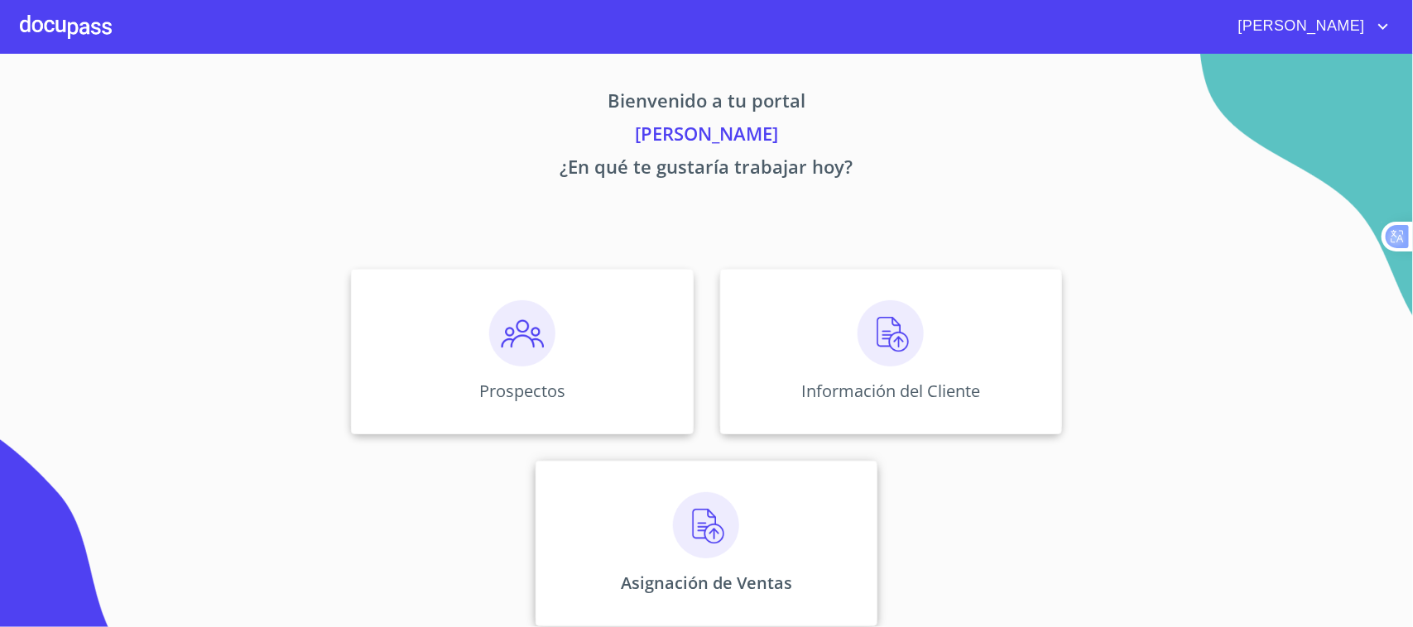
click at [656, 548] on div "Asignación de Ventas" at bounding box center [706, 544] width 342 height 166
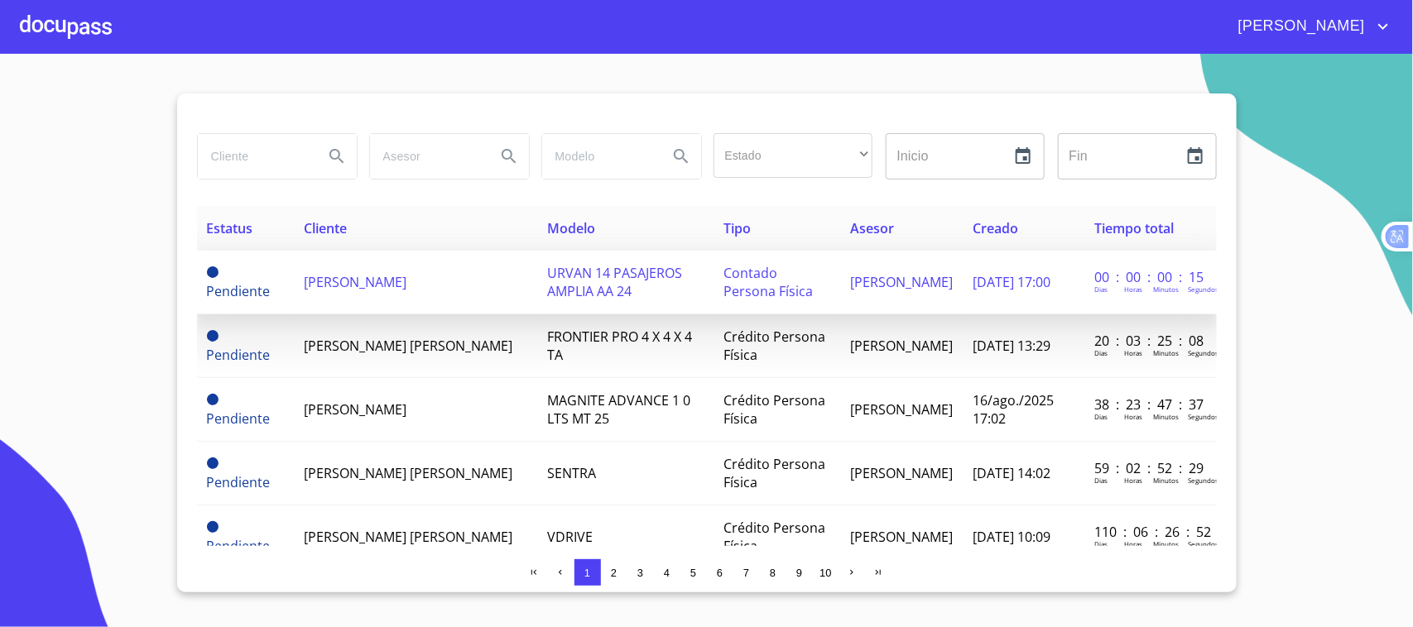
click at [537, 290] on td "URVAN 14 PASAJEROS AMPLIA AA 24" at bounding box center [625, 283] width 177 height 64
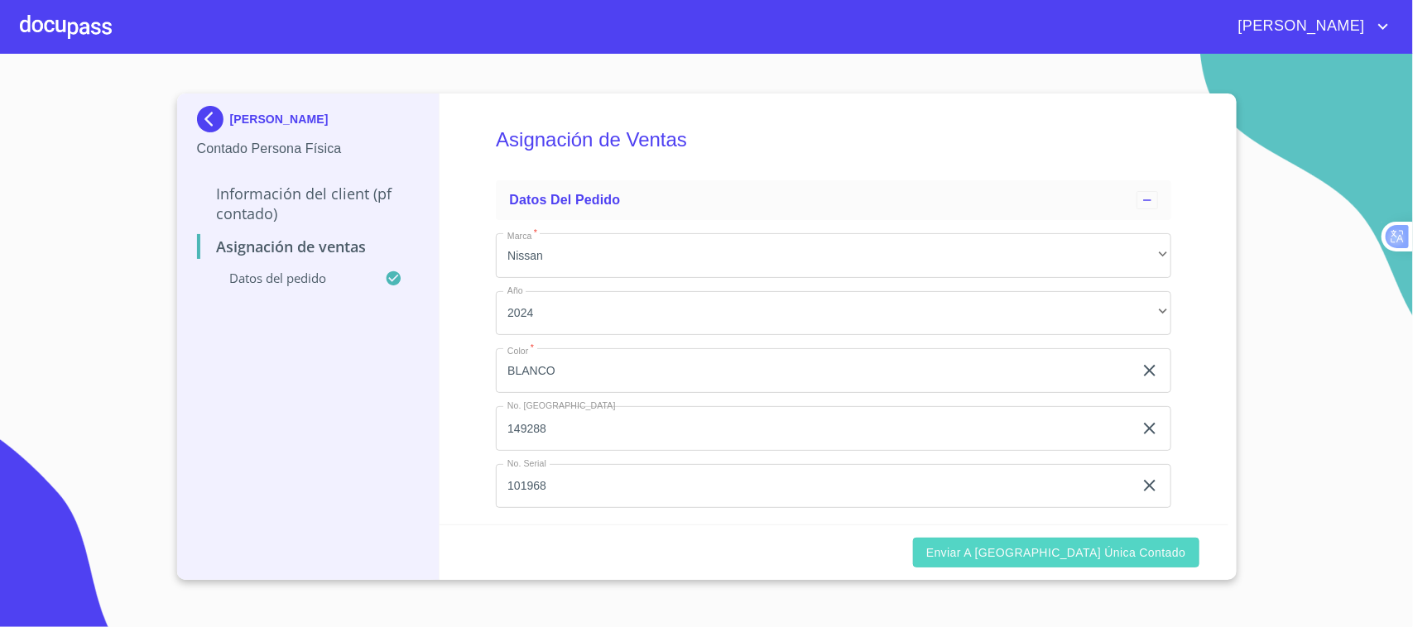
click at [1078, 559] on span "Enviar a [GEOGRAPHIC_DATA] única contado" at bounding box center [1056, 553] width 260 height 21
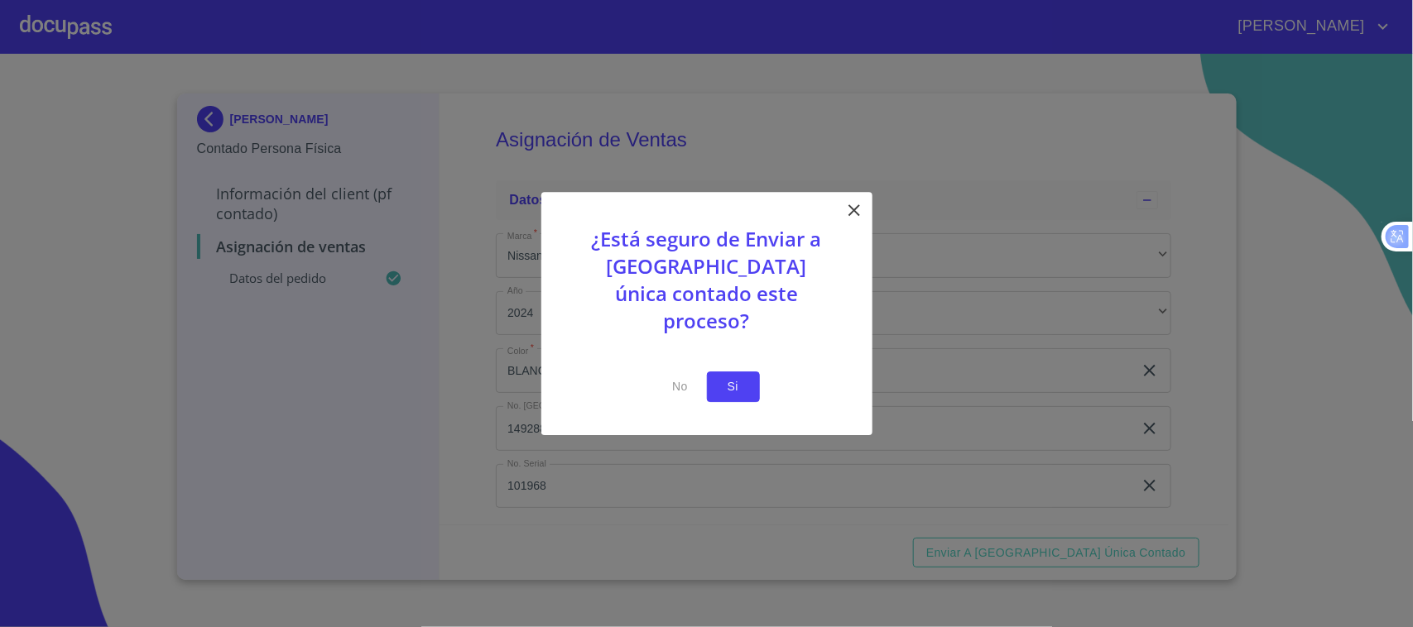
click at [728, 377] on span "Si" at bounding box center [733, 387] width 26 height 21
